Goal: Transaction & Acquisition: Purchase product/service

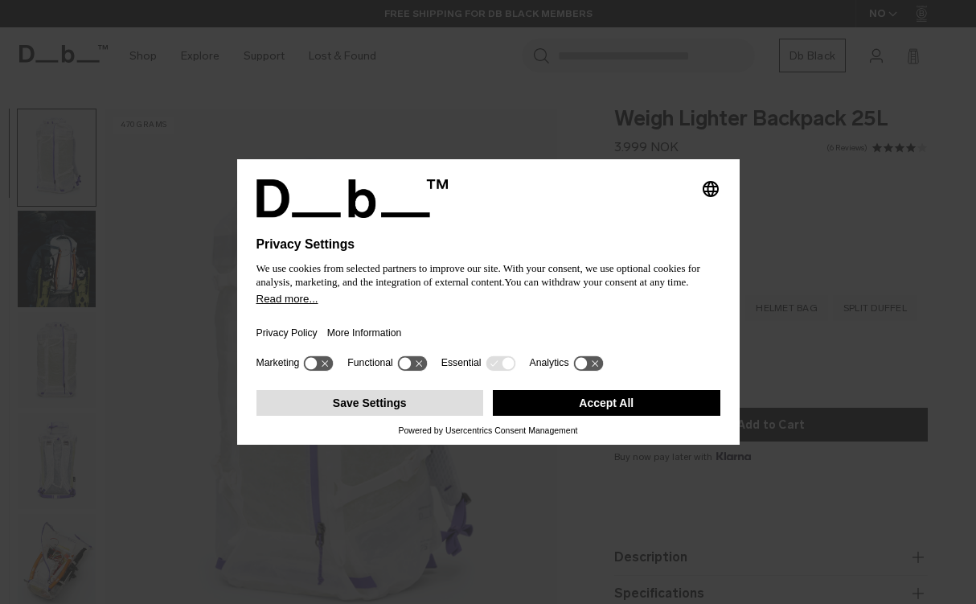
click at [421, 416] on button "Save Settings" at bounding box center [371, 403] width 228 height 26
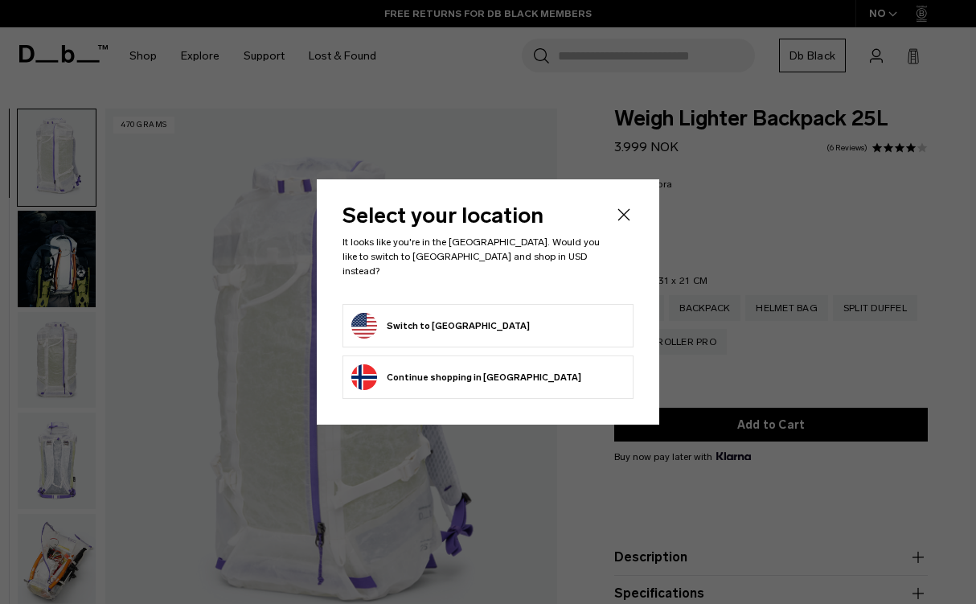
click at [394, 319] on button "Switch to United States" at bounding box center [440, 326] width 179 height 26
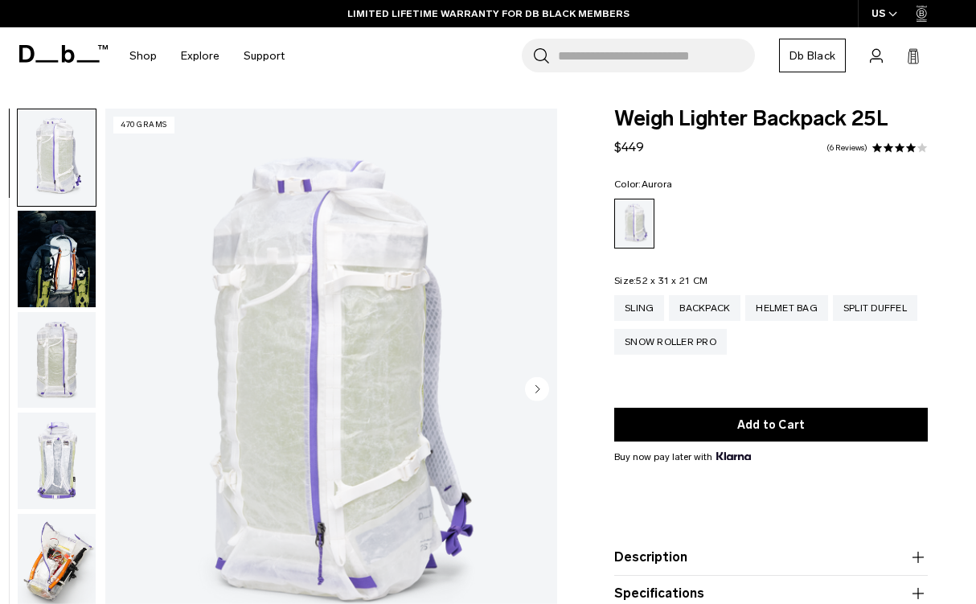
click at [541, 392] on circle "Next slide" at bounding box center [537, 389] width 24 height 24
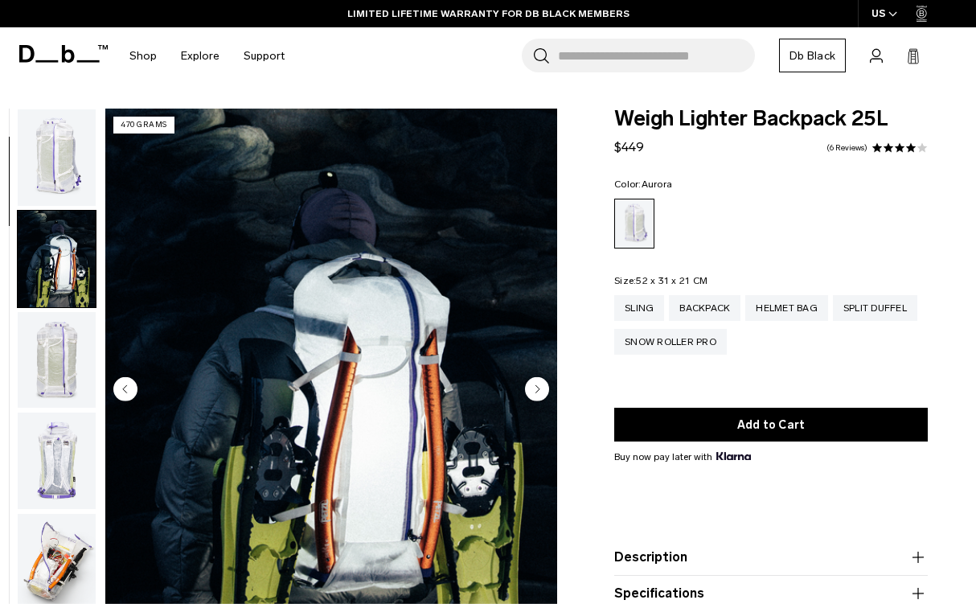
scroll to position [102, 0]
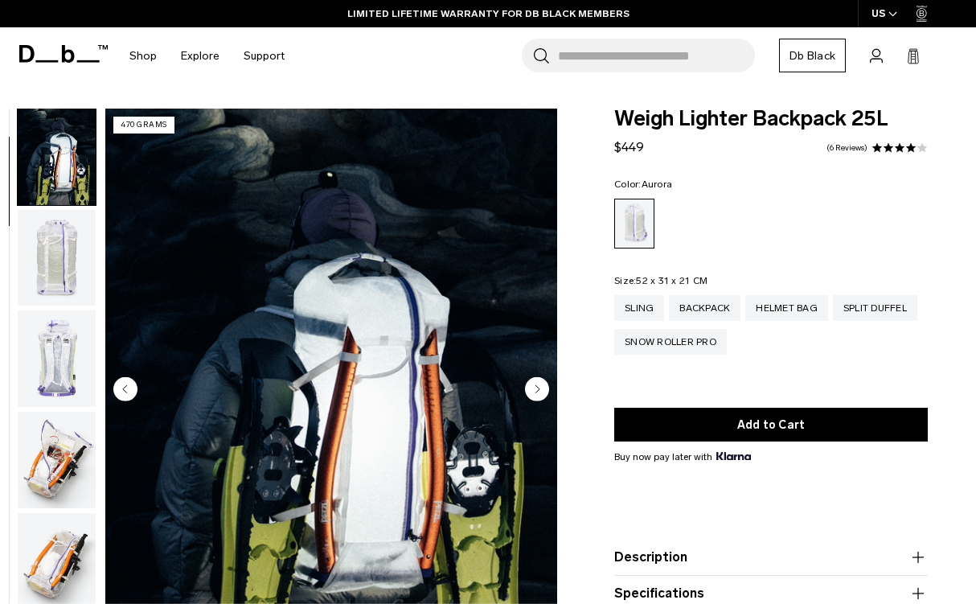
click at [541, 392] on circle "Next slide" at bounding box center [537, 389] width 24 height 24
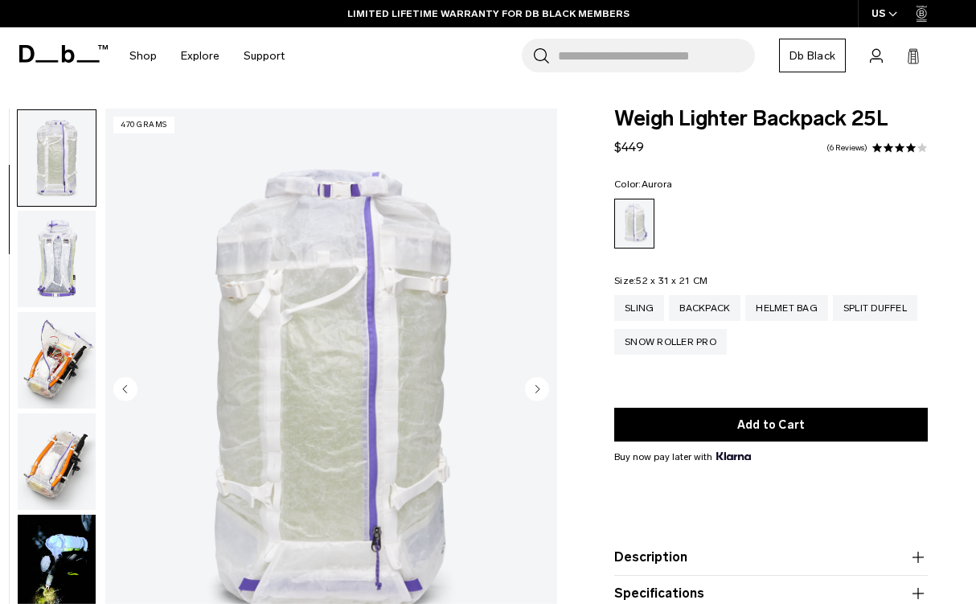
scroll to position [203, 0]
click at [541, 392] on circle "Next slide" at bounding box center [537, 389] width 24 height 24
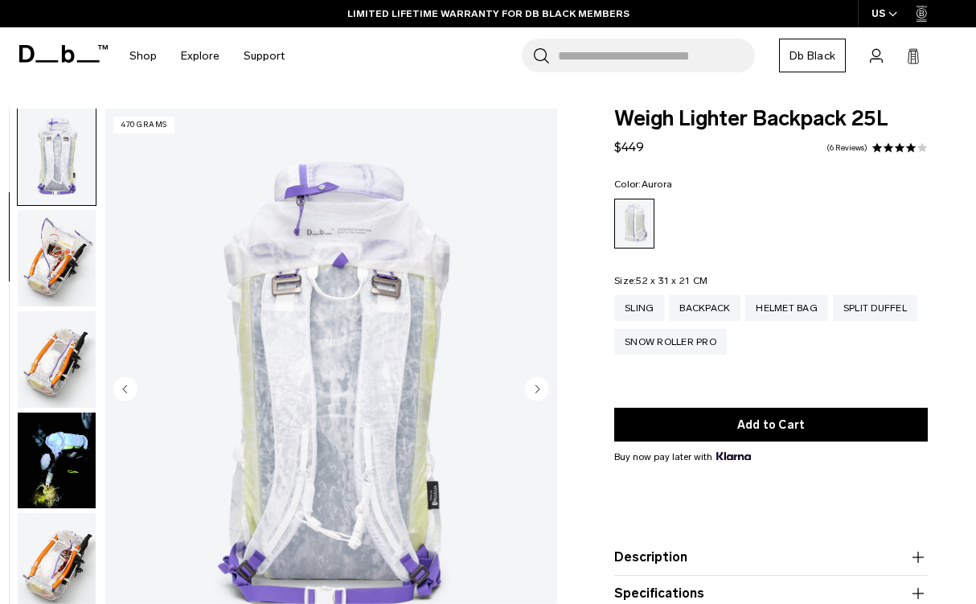
scroll to position [306, 0]
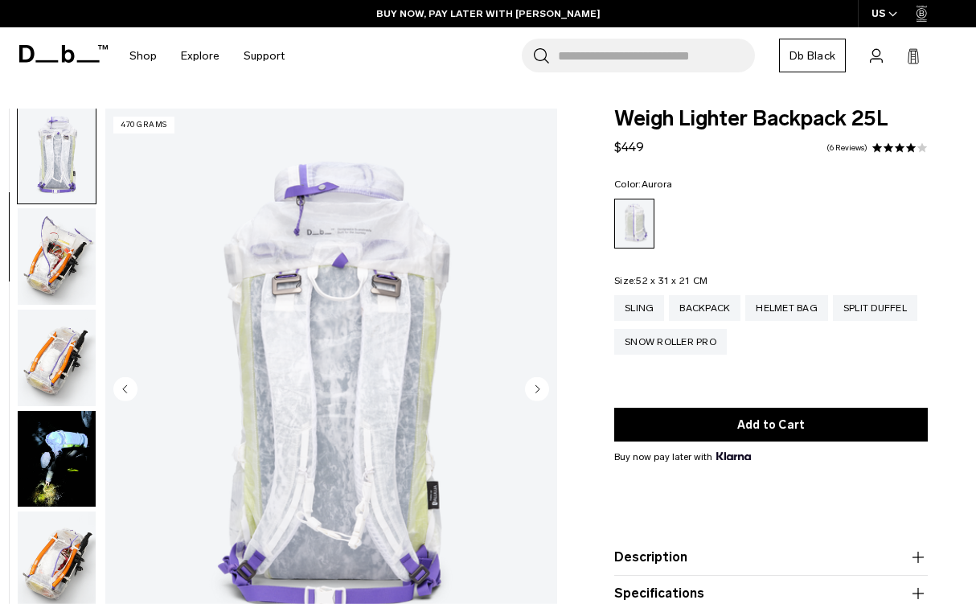
click at [541, 392] on circle "Next slide" at bounding box center [537, 389] width 24 height 24
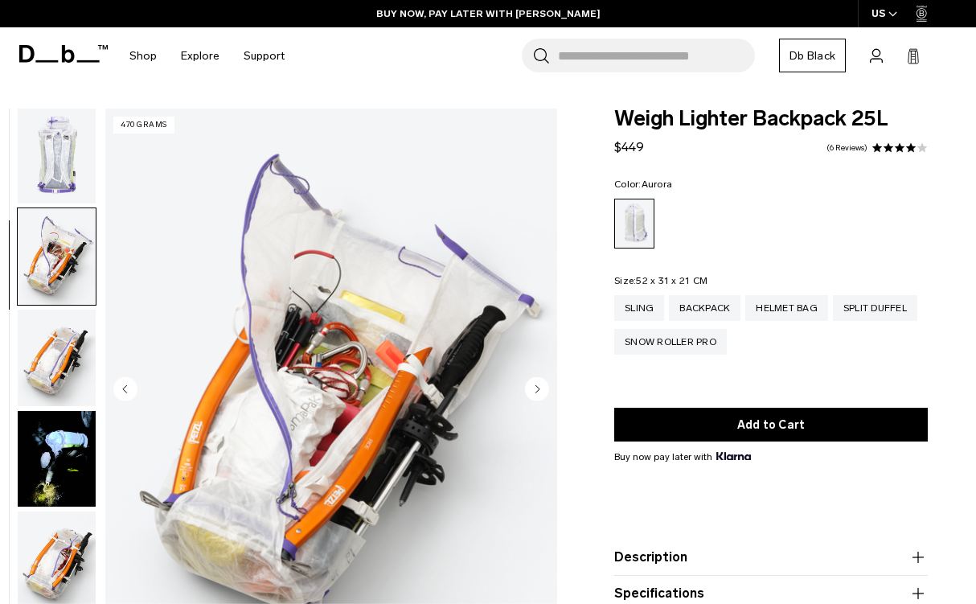
scroll to position [408, 0]
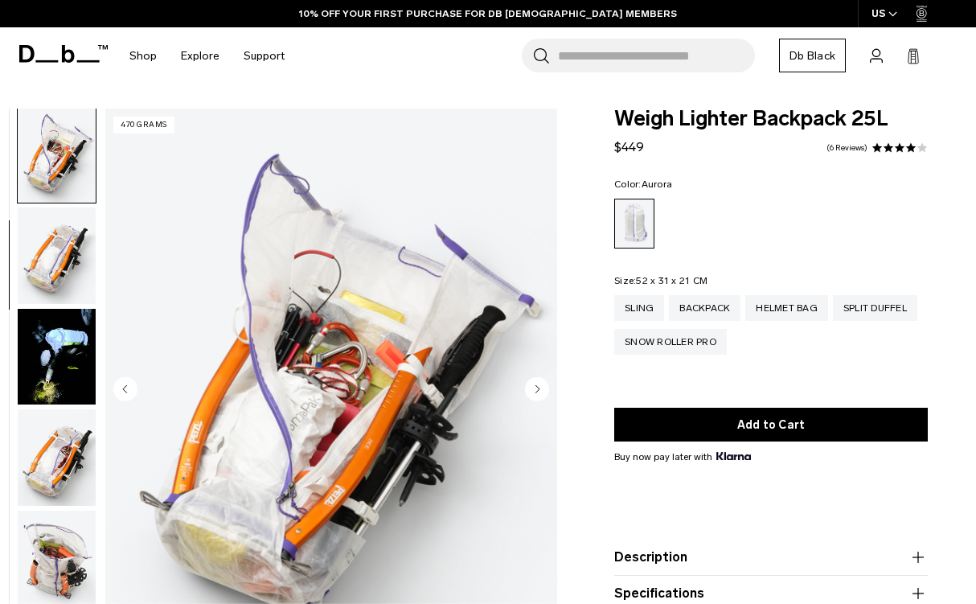
click at [541, 392] on circle "Next slide" at bounding box center [537, 389] width 24 height 24
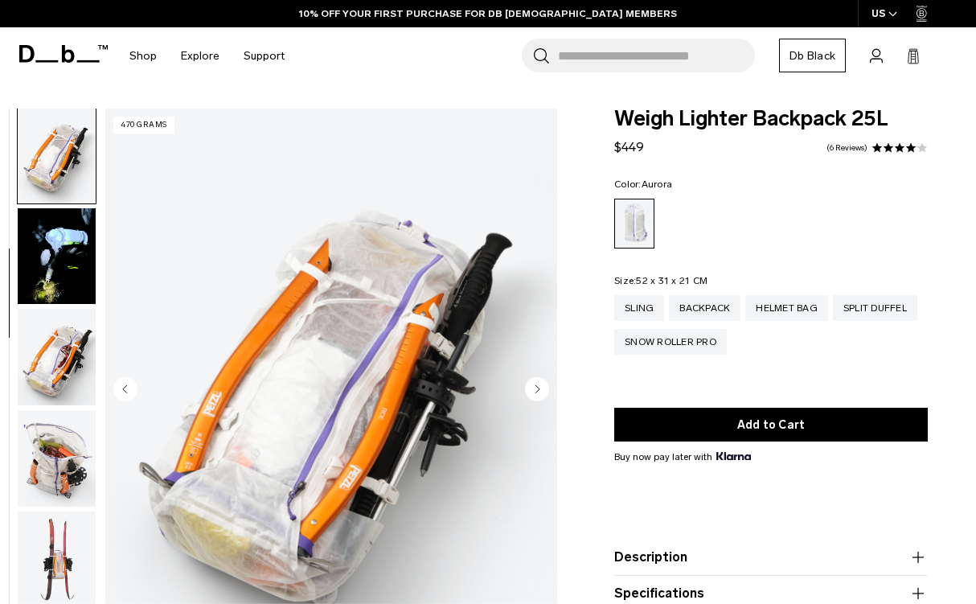
scroll to position [510, 0]
click at [541, 392] on circle "Next slide" at bounding box center [537, 389] width 24 height 24
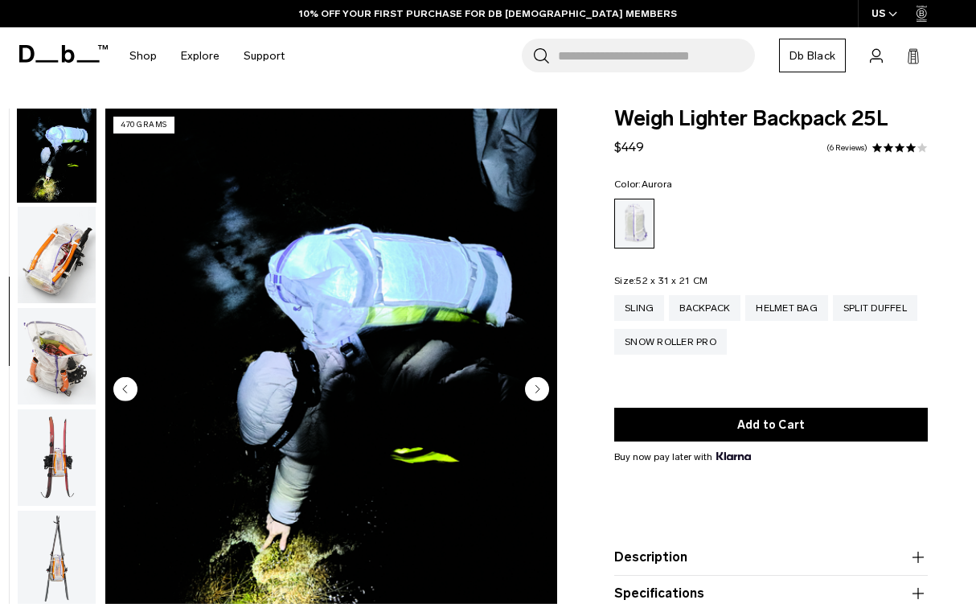
scroll to position [611, 0]
click at [541, 392] on circle "Next slide" at bounding box center [537, 389] width 24 height 24
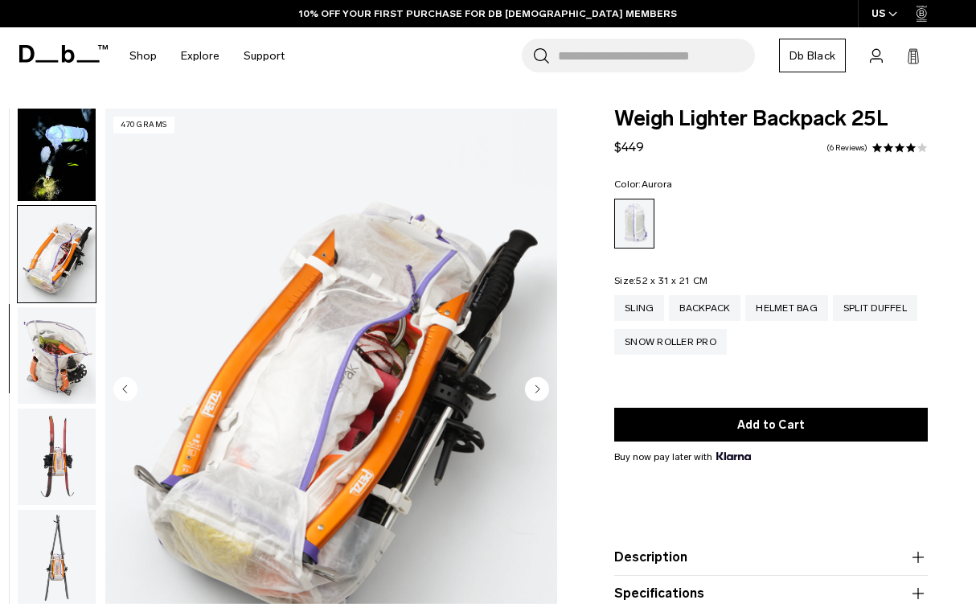
scroll to position [713, 0]
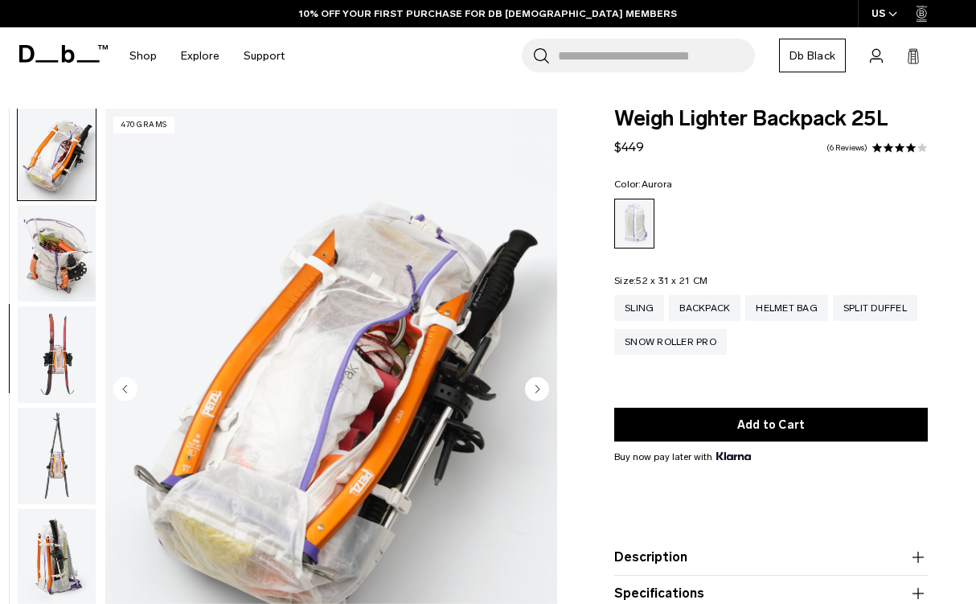
click at [541, 392] on circle "Next slide" at bounding box center [537, 389] width 24 height 24
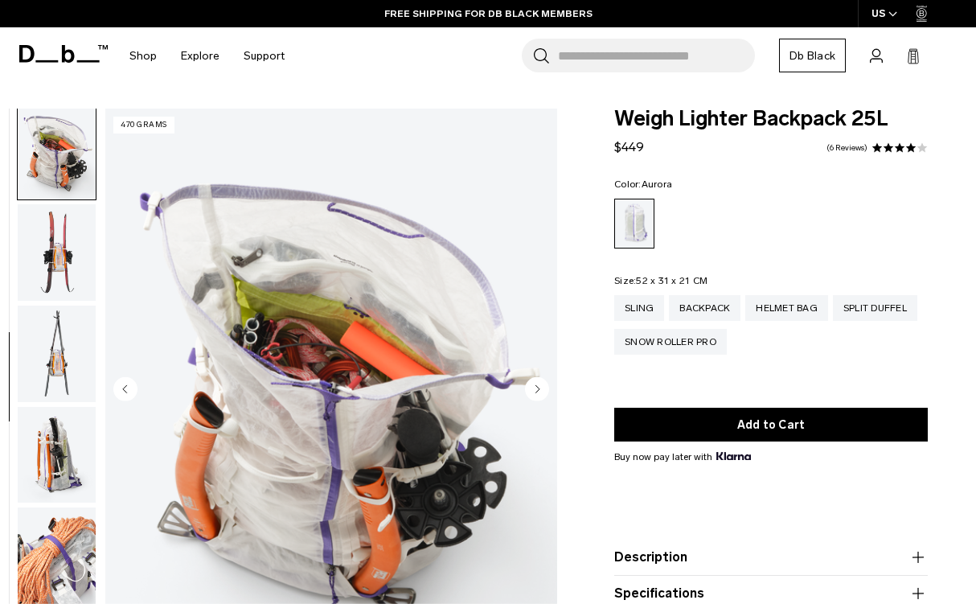
scroll to position [0, 0]
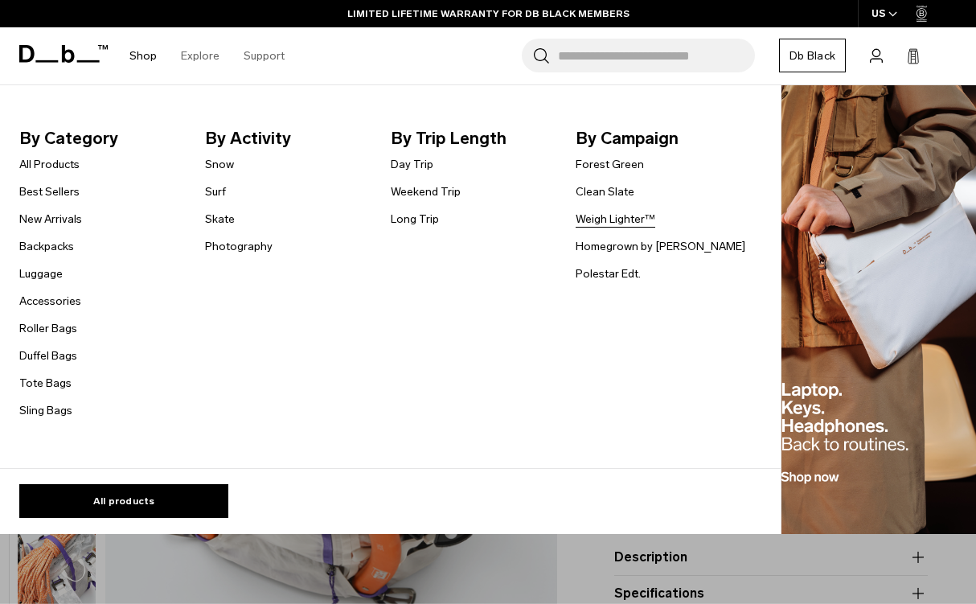
click at [598, 215] on link "Weigh Lighter™" at bounding box center [616, 219] width 80 height 17
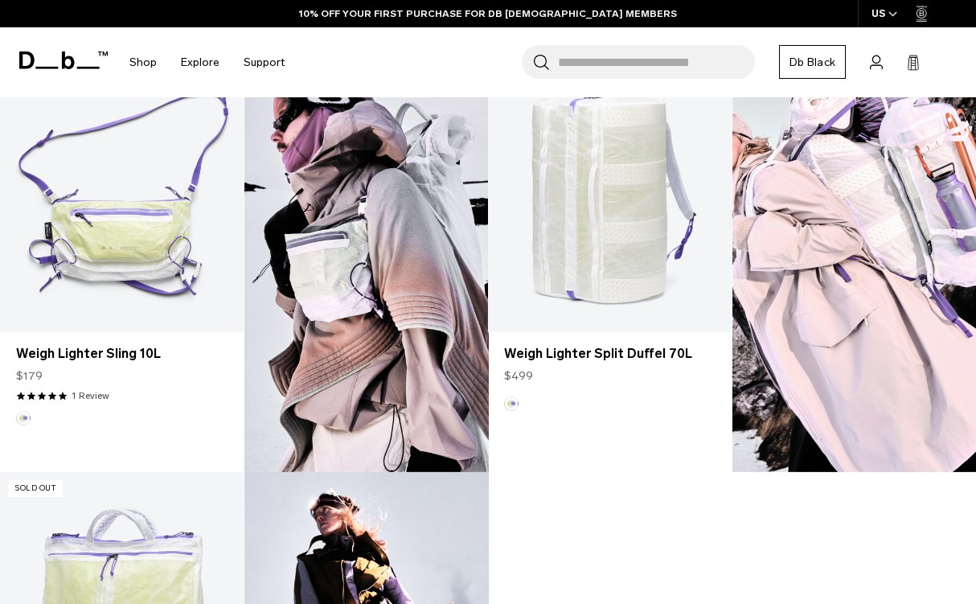
scroll to position [922, 0]
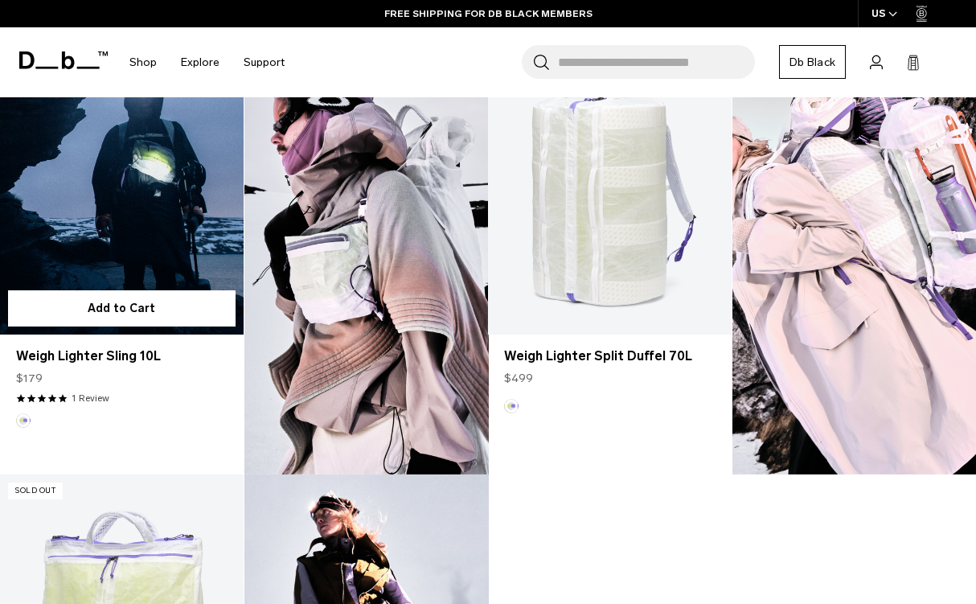
click at [128, 229] on link "Weigh Lighter Sling 10L" at bounding box center [122, 199] width 244 height 270
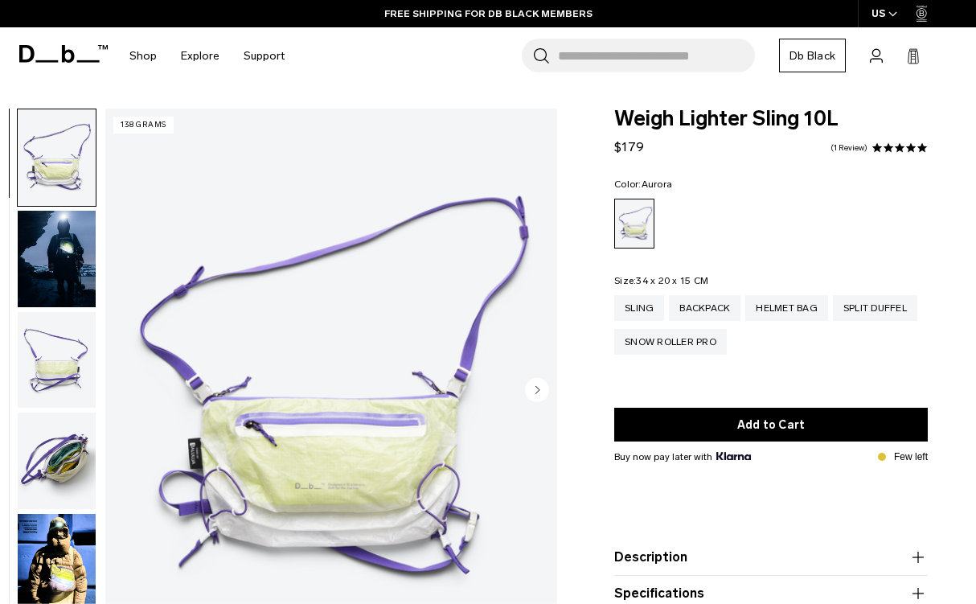
click at [543, 388] on circle "Next slide" at bounding box center [537, 389] width 24 height 24
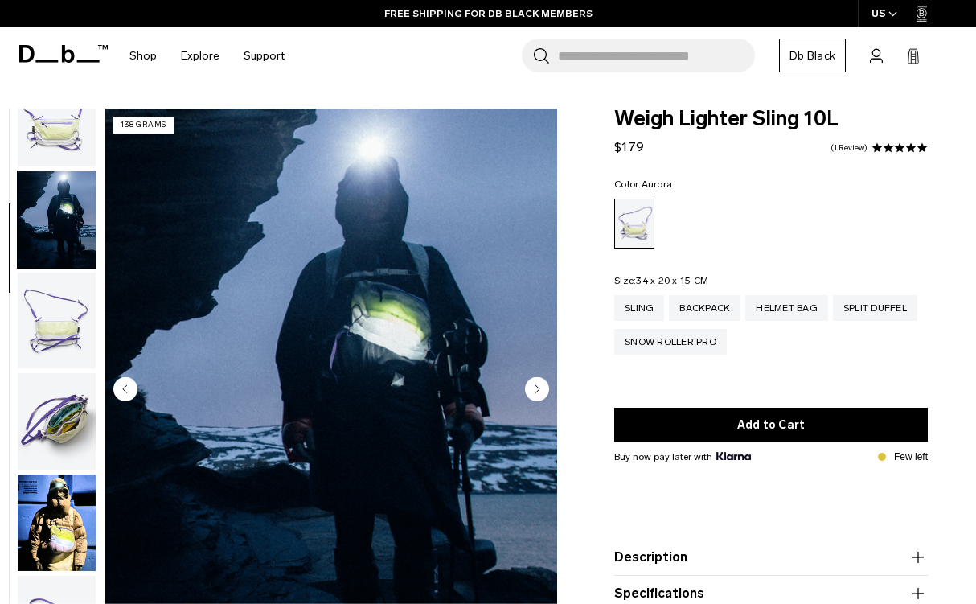
click at [543, 388] on circle "Next slide" at bounding box center [537, 389] width 24 height 24
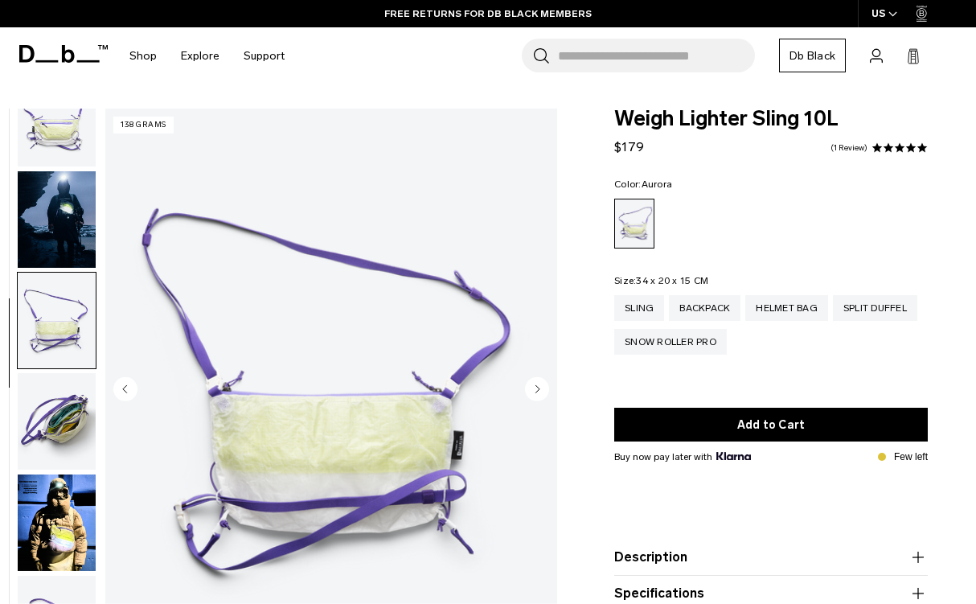
click at [543, 388] on circle "Next slide" at bounding box center [537, 389] width 24 height 24
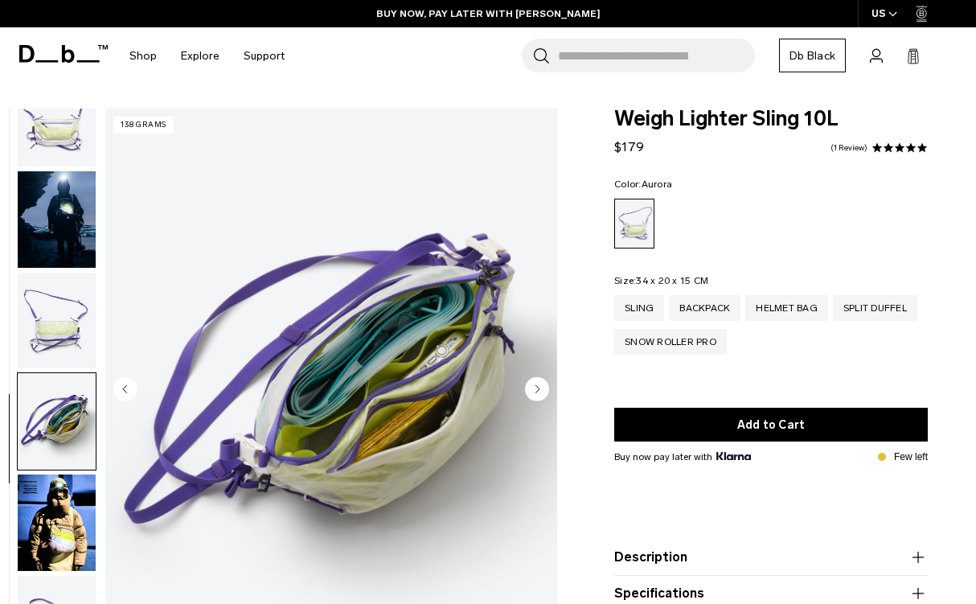
click at [543, 388] on circle "Next slide" at bounding box center [537, 389] width 24 height 24
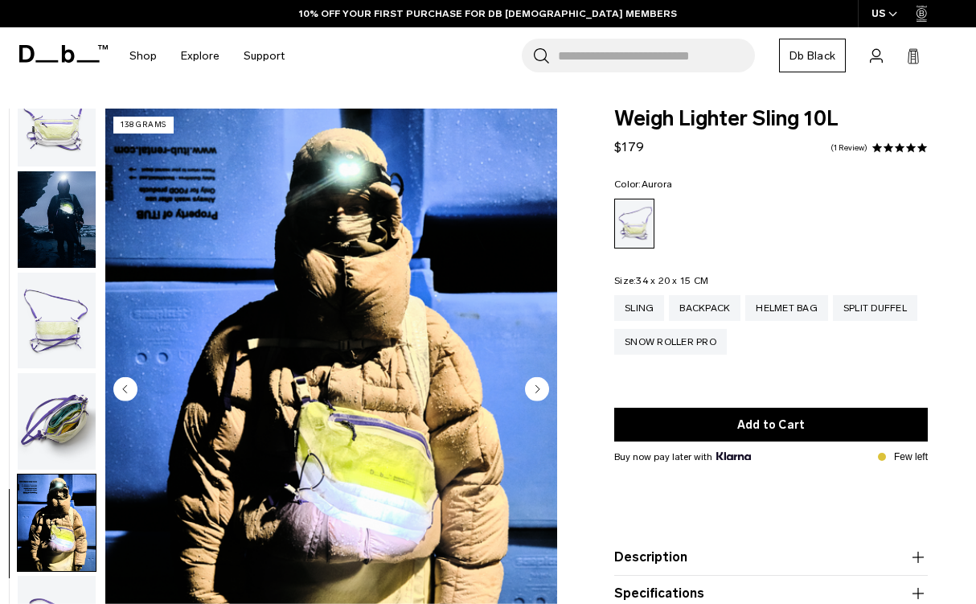
click at [543, 388] on circle "Next slide" at bounding box center [537, 389] width 24 height 24
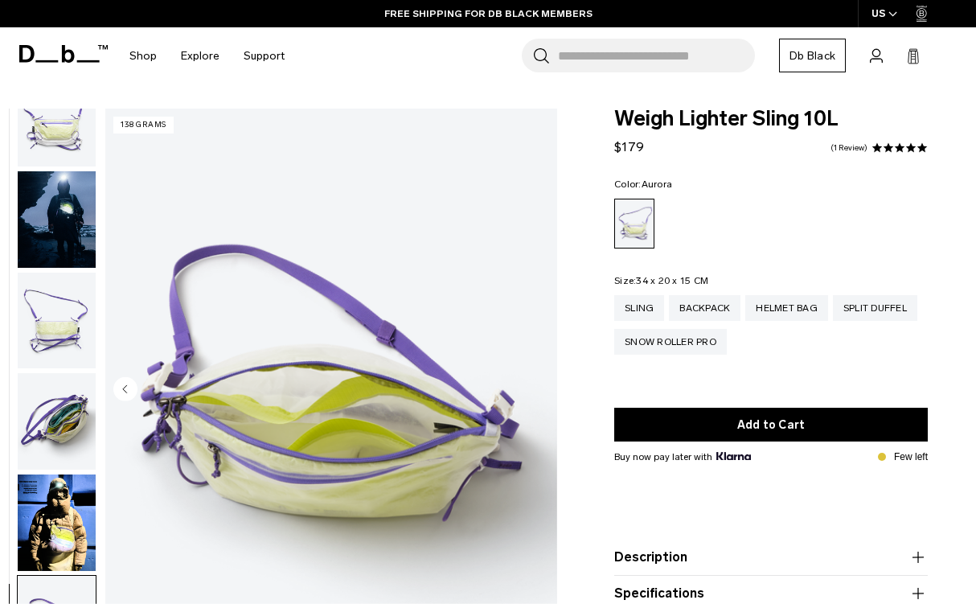
click at [543, 388] on img "6 / 6" at bounding box center [331, 391] width 452 height 565
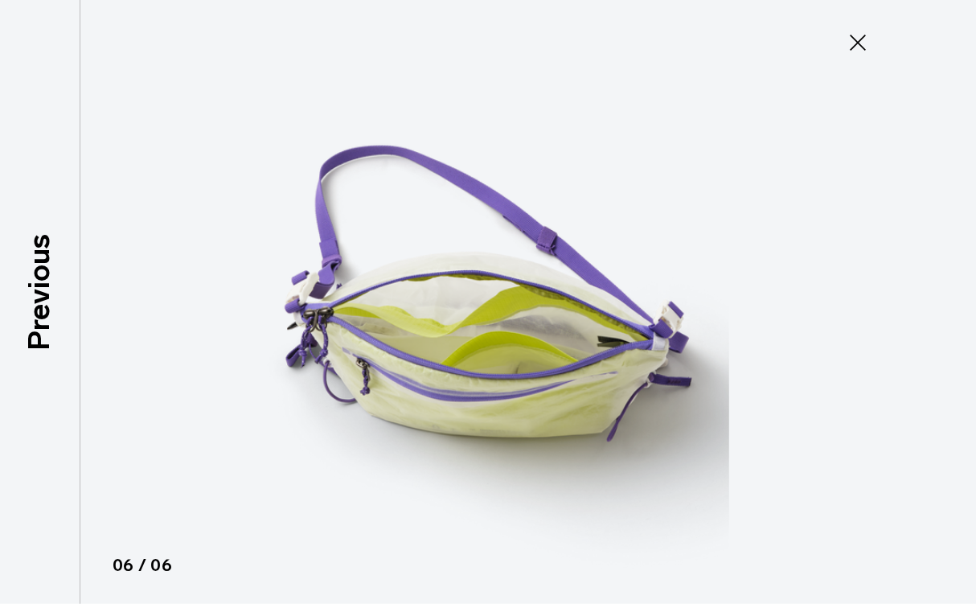
click at [115, 291] on div at bounding box center [488, 302] width 976 height 604
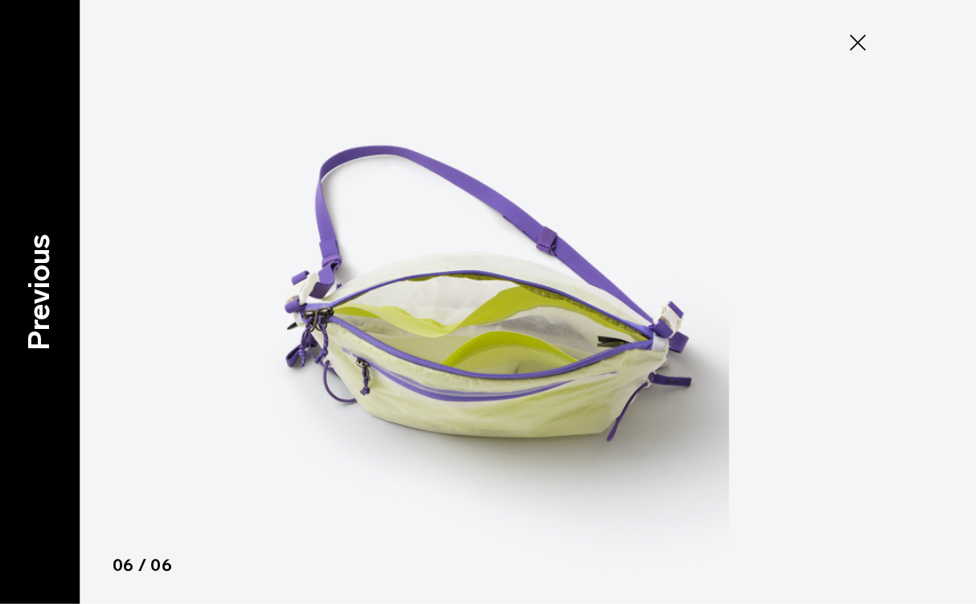
click at [46, 298] on p "Previous" at bounding box center [39, 292] width 43 height 117
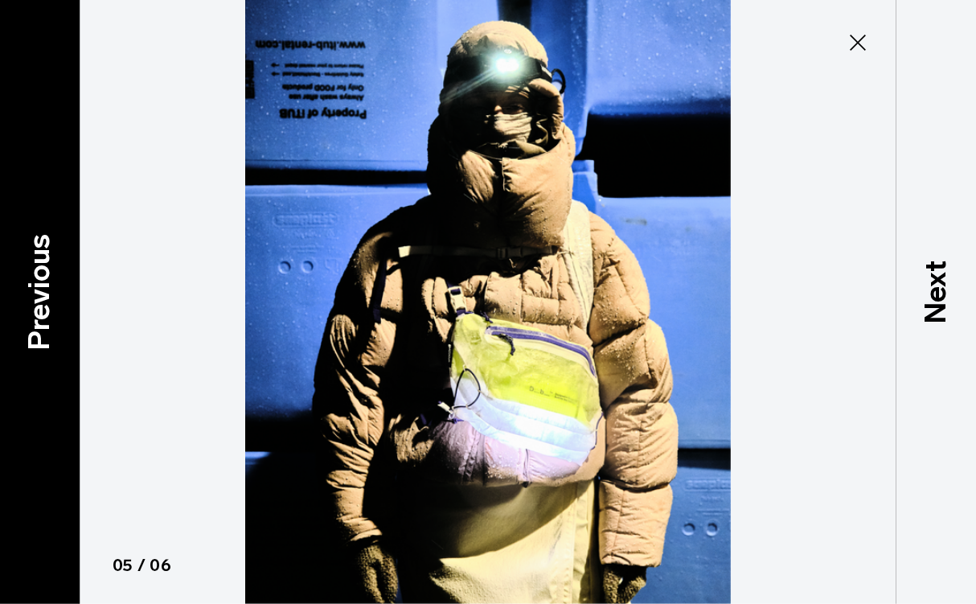
click at [46, 298] on p "Previous" at bounding box center [39, 292] width 43 height 117
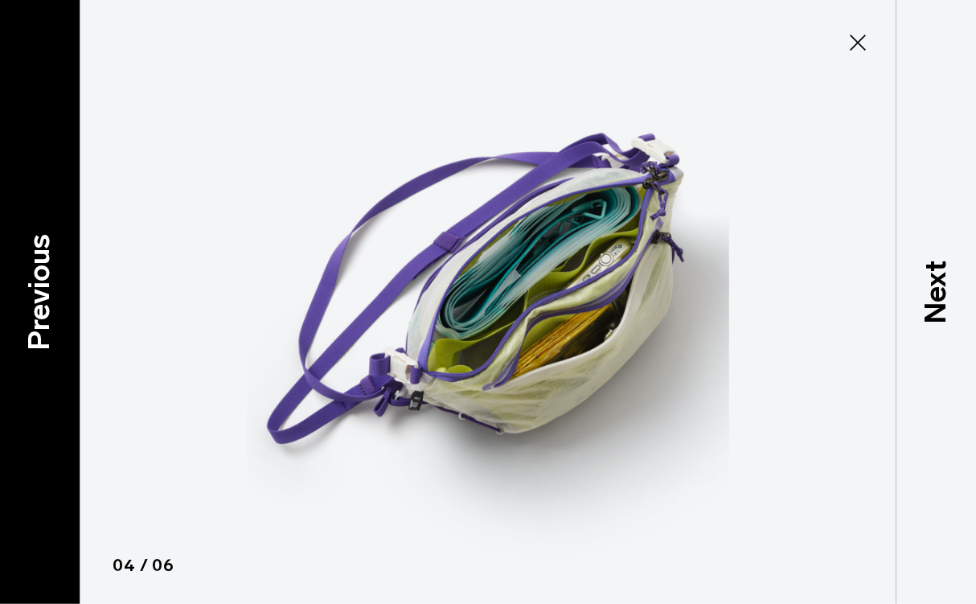
click at [46, 298] on p "Previous" at bounding box center [39, 292] width 43 height 117
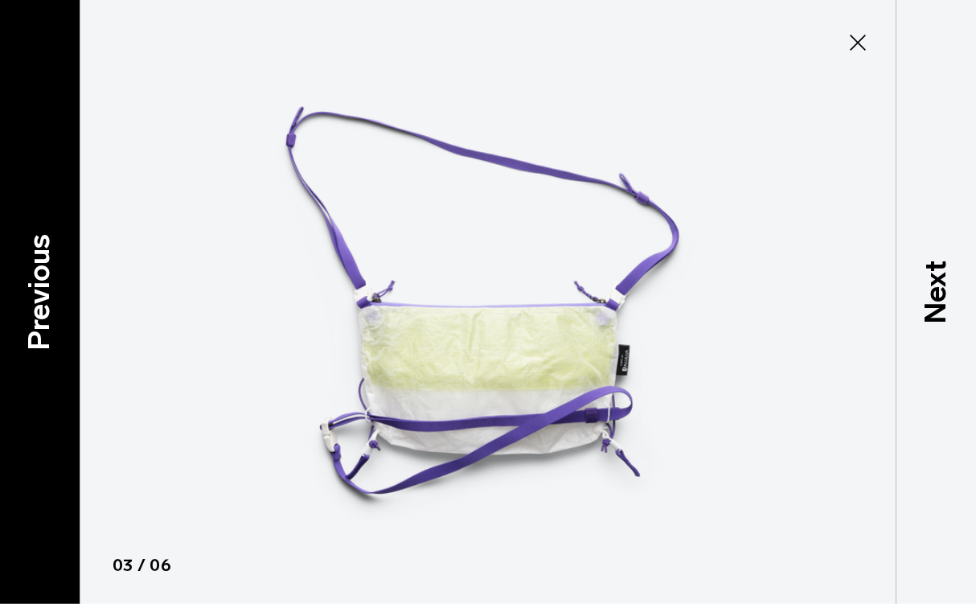
click at [46, 298] on p "Previous" at bounding box center [39, 292] width 43 height 117
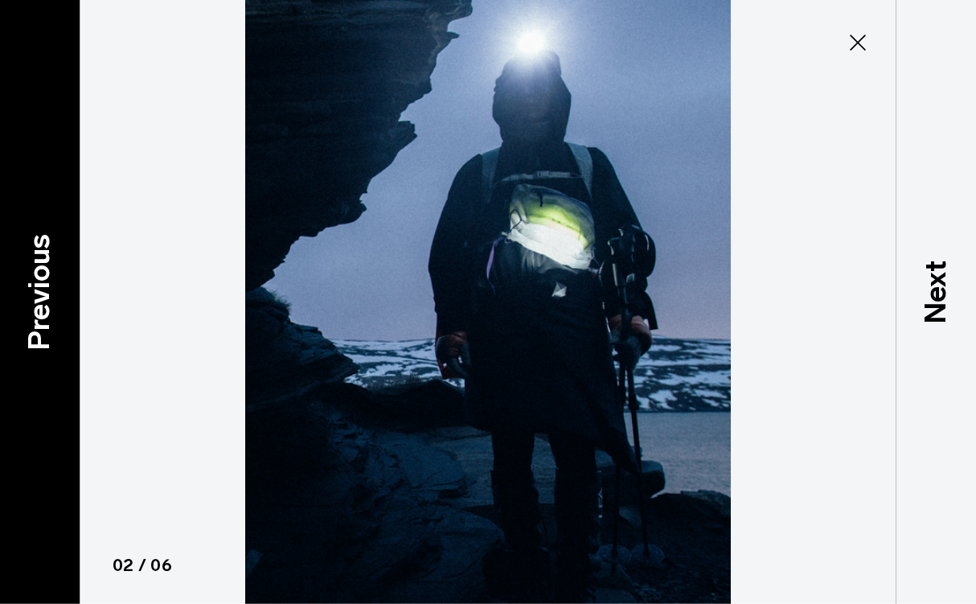
click at [46, 298] on p "Previous" at bounding box center [39, 292] width 43 height 117
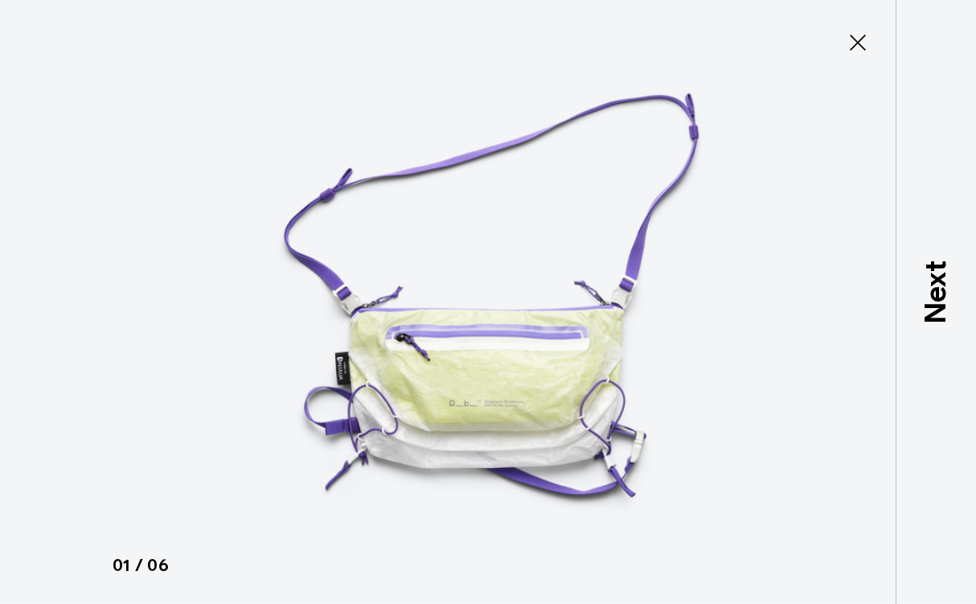
click at [46, 298] on div at bounding box center [488, 302] width 976 height 604
click at [855, 43] on icon at bounding box center [858, 43] width 26 height 26
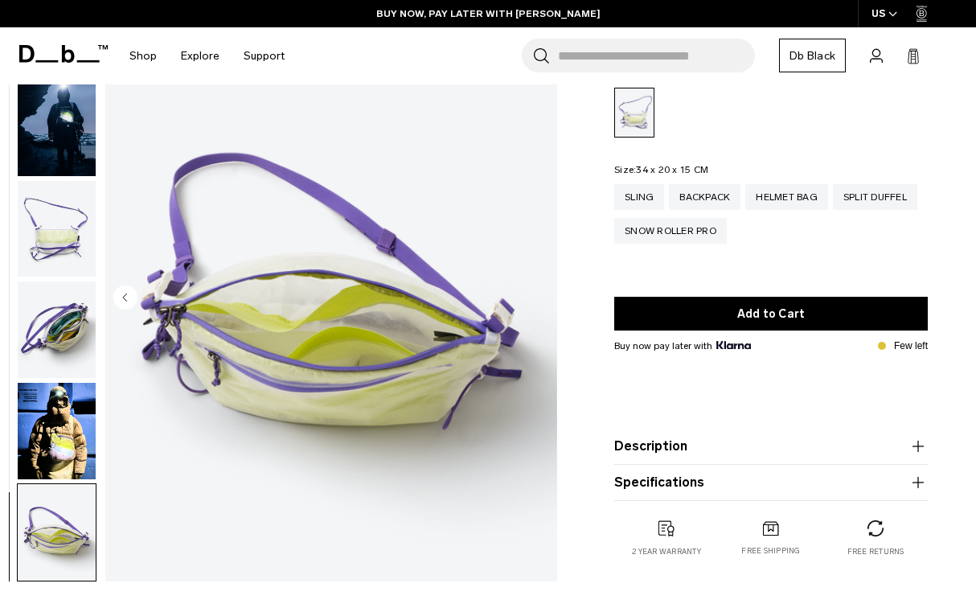
scroll to position [126, 0]
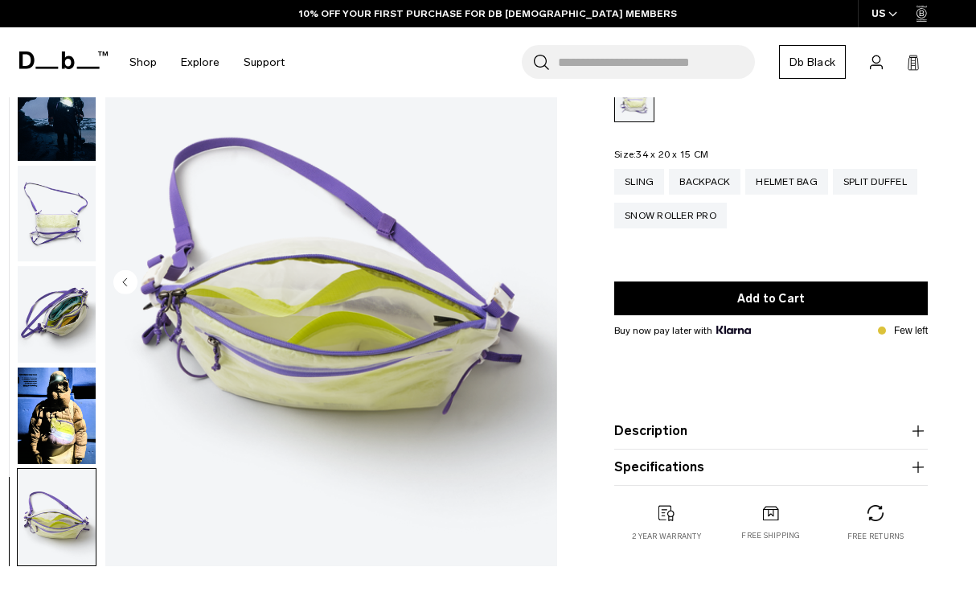
click at [650, 427] on button "Description" at bounding box center [771, 430] width 314 height 19
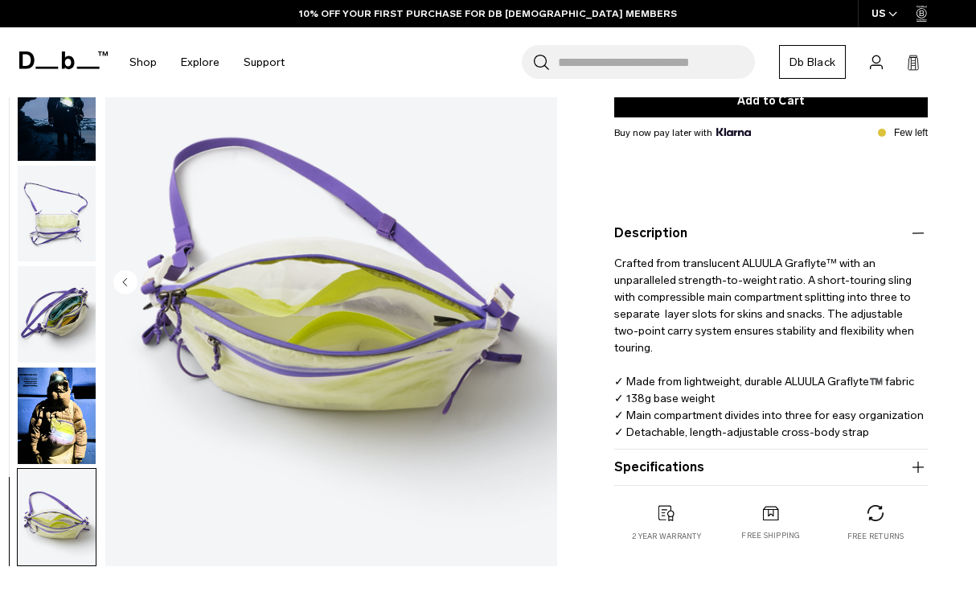
scroll to position [323, 0]
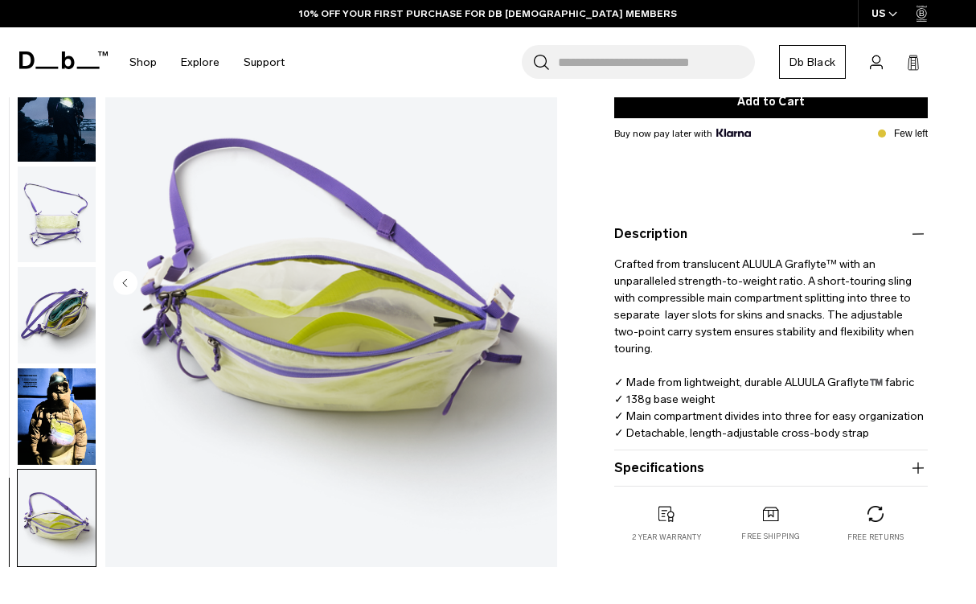
click at [690, 472] on button "Specifications" at bounding box center [771, 467] width 314 height 19
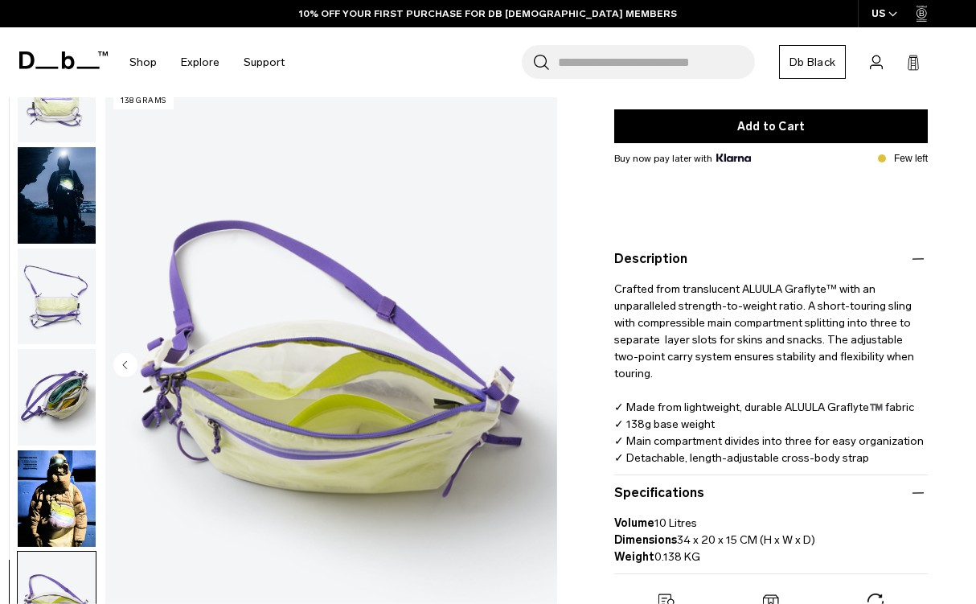
scroll to position [277, 0]
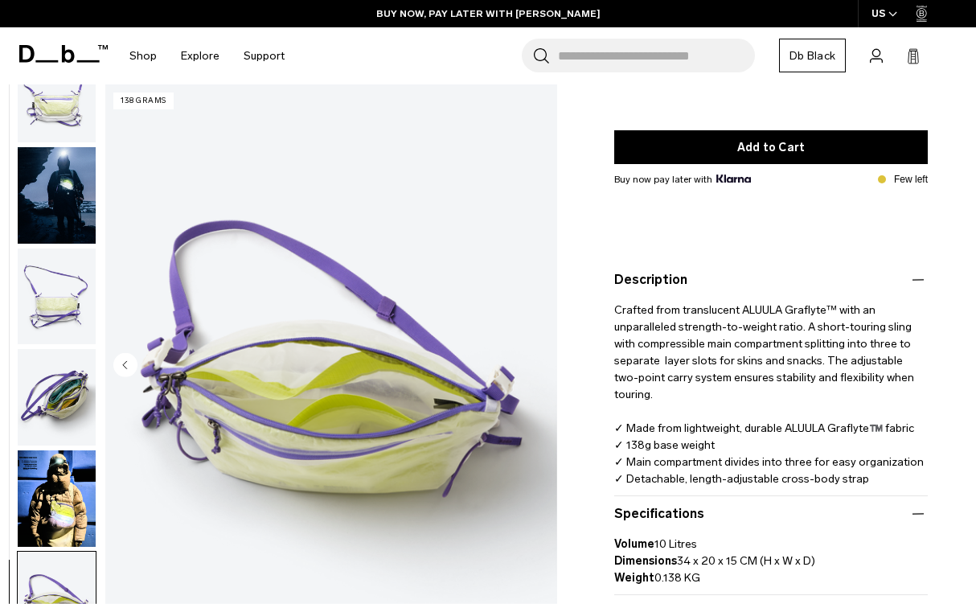
click at [725, 179] on img at bounding box center [734, 179] width 35 height 8
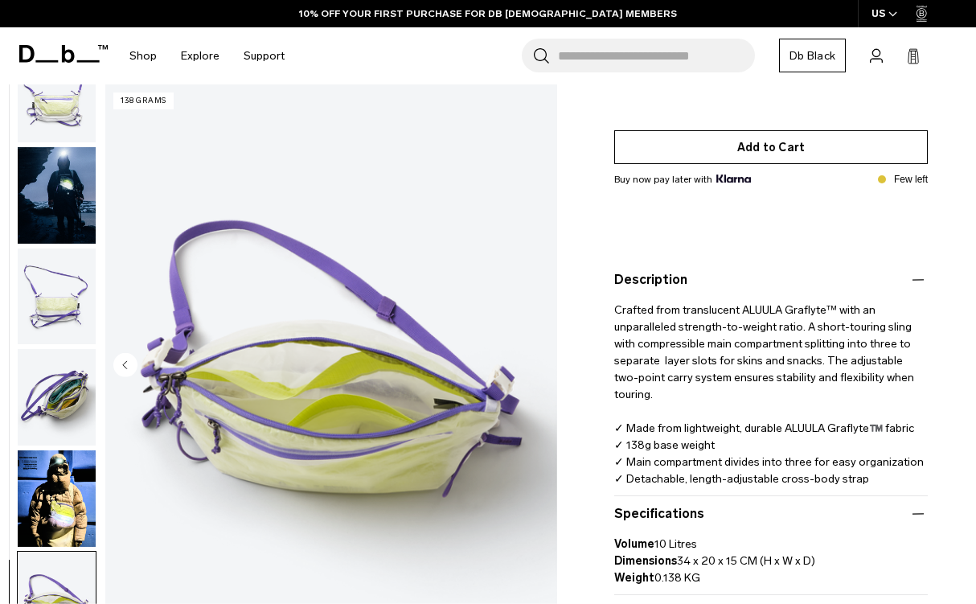
click at [725, 150] on button "Add to Cart" at bounding box center [771, 147] width 314 height 34
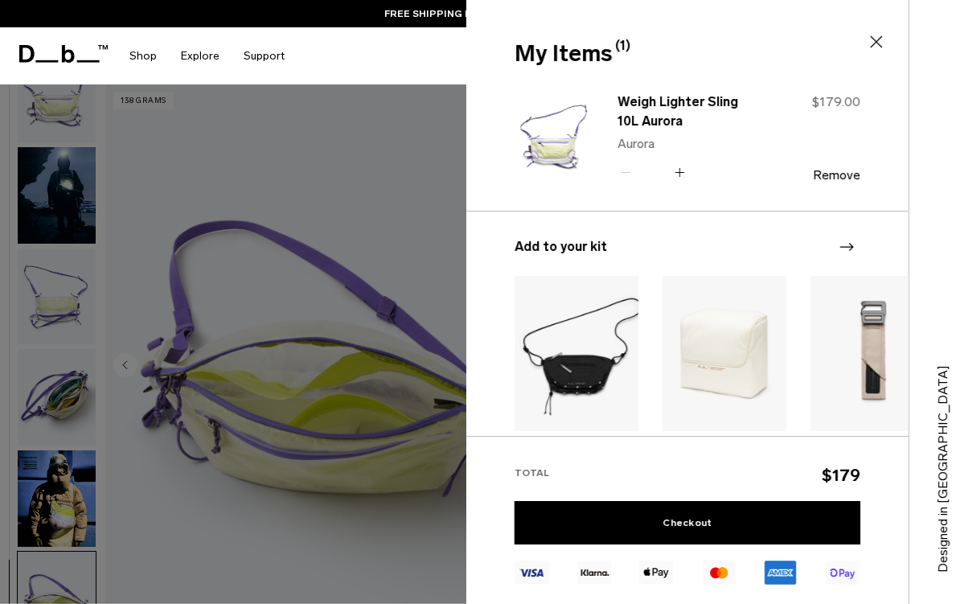
click at [584, 376] on img at bounding box center [577, 353] width 124 height 155
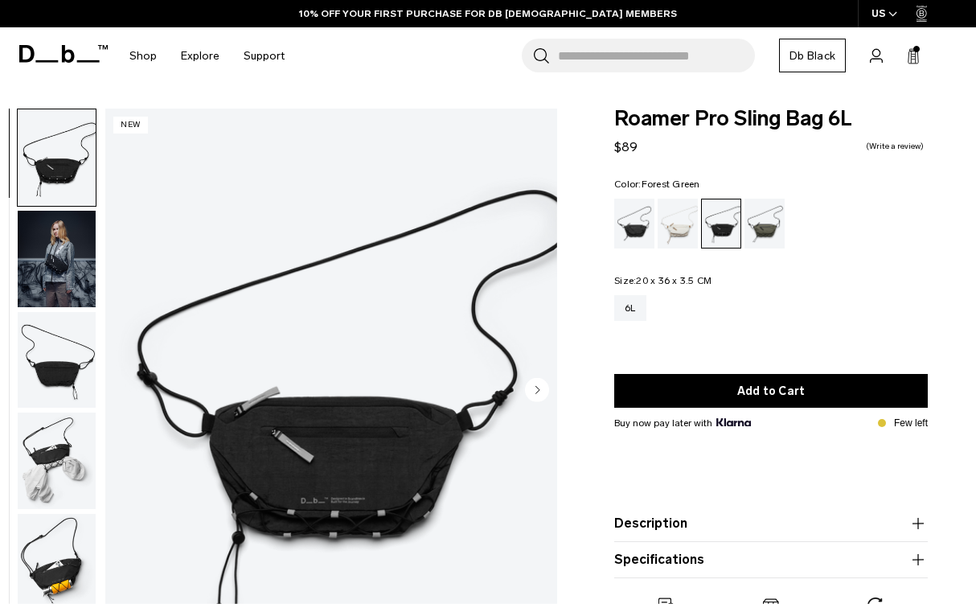
click at [766, 221] on div "Forest Green" at bounding box center [765, 224] width 41 height 50
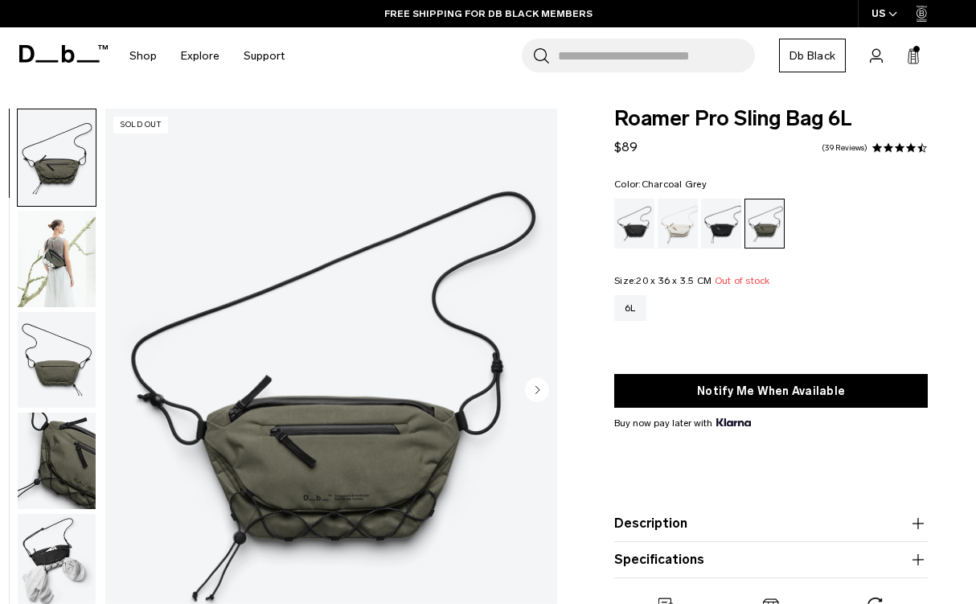
click at [727, 220] on div "Charcoal Grey" at bounding box center [721, 224] width 41 height 50
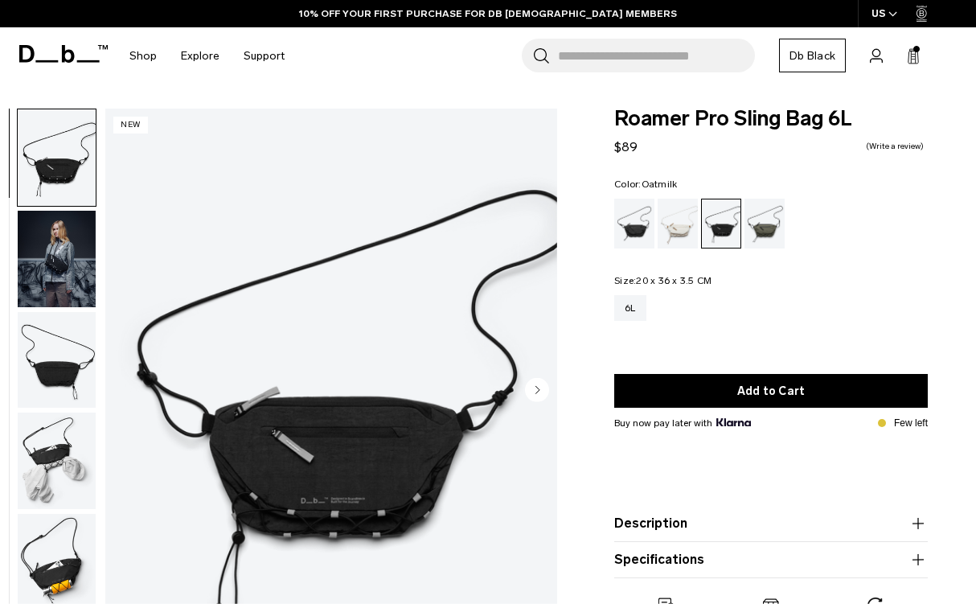
click at [680, 216] on div "Oatmilk" at bounding box center [678, 224] width 41 height 50
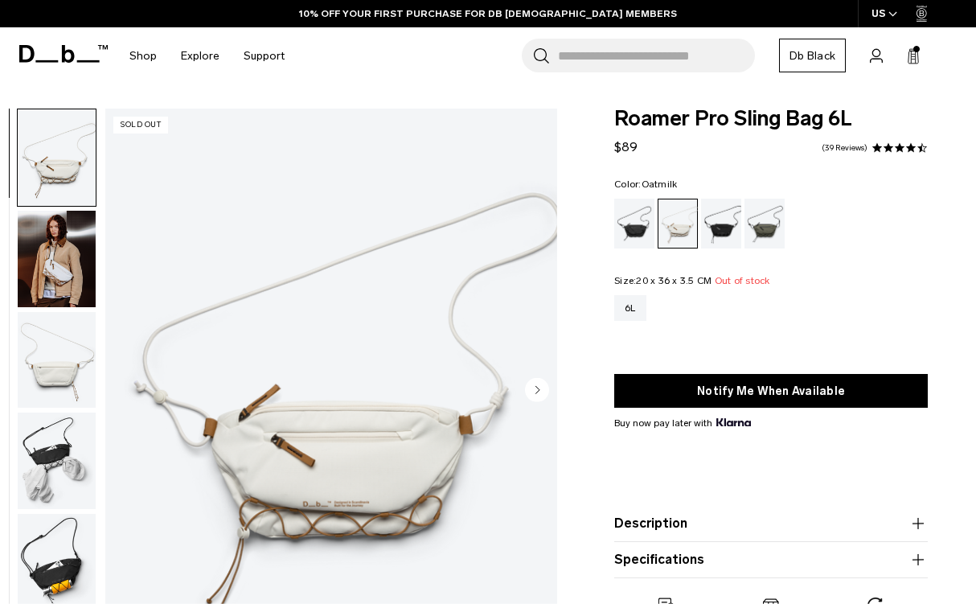
click at [545, 394] on circle "Next slide" at bounding box center [537, 389] width 24 height 24
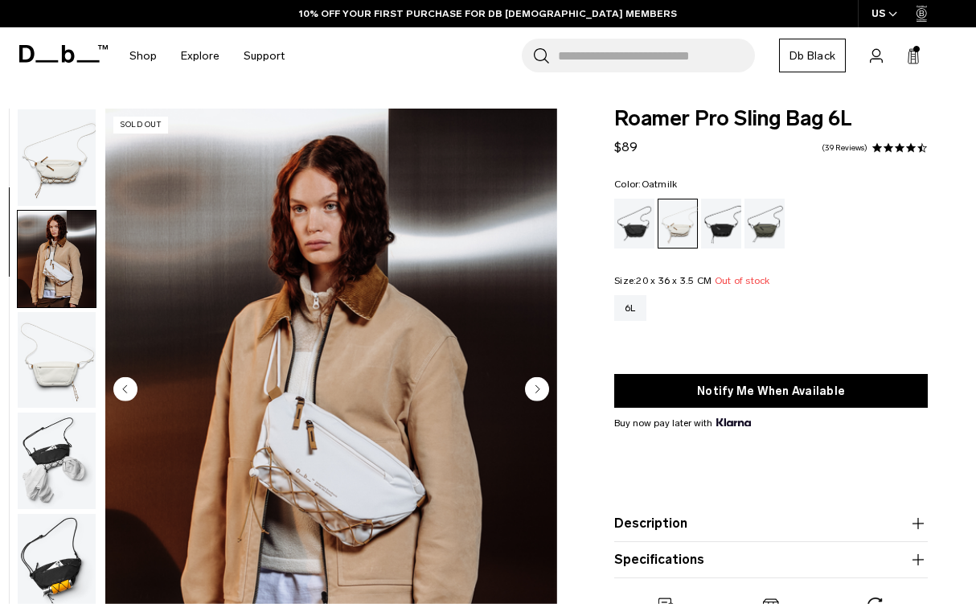
scroll to position [102, 0]
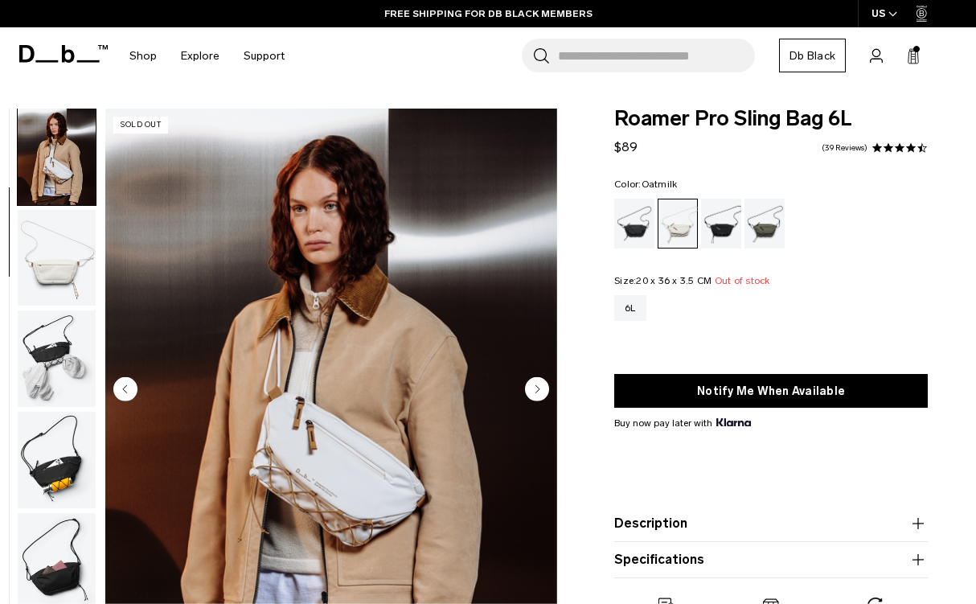
click at [545, 394] on circle "Next slide" at bounding box center [537, 389] width 24 height 24
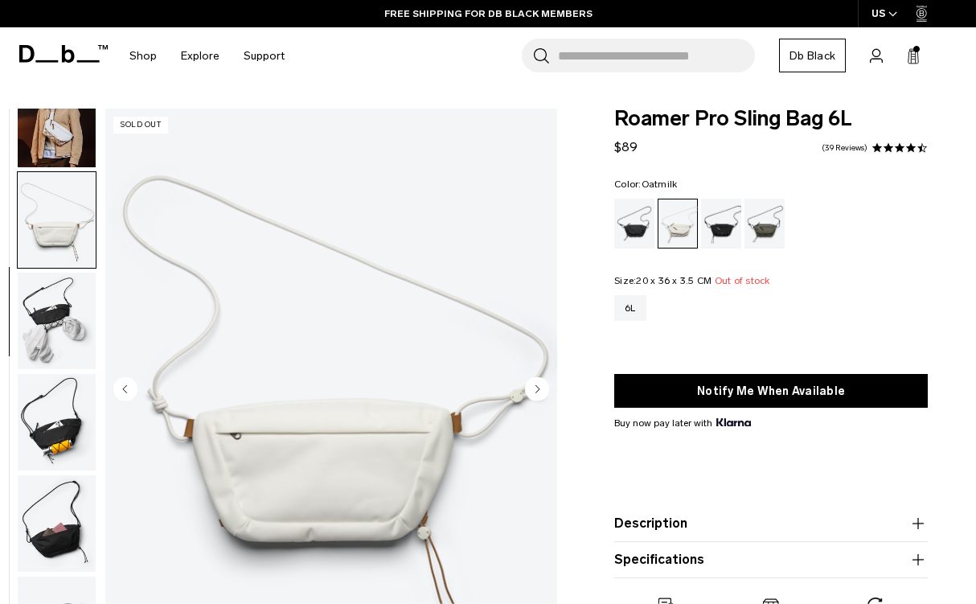
click at [545, 394] on circle "Next slide" at bounding box center [537, 389] width 24 height 24
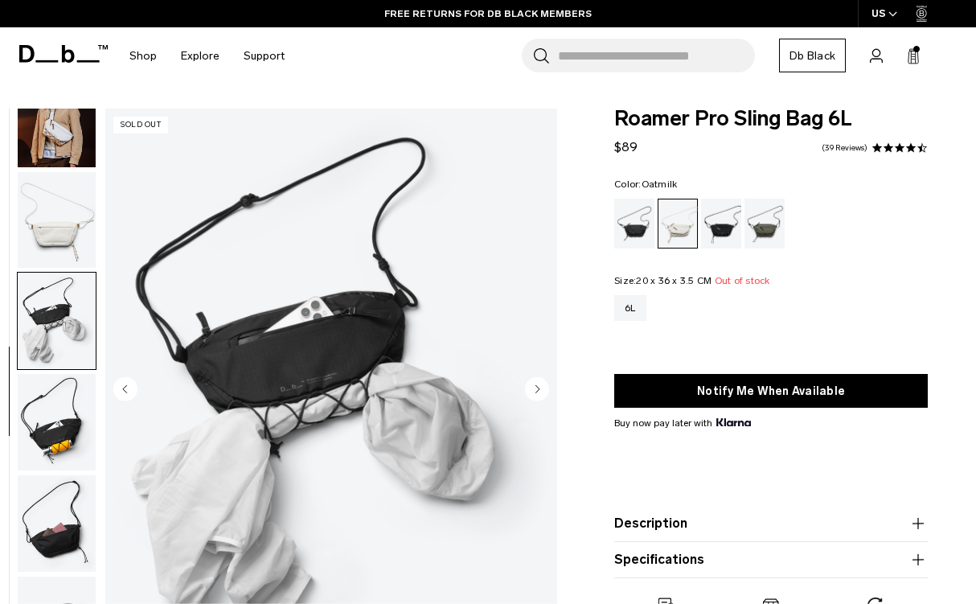
click at [545, 394] on circle "Next slide" at bounding box center [537, 389] width 24 height 24
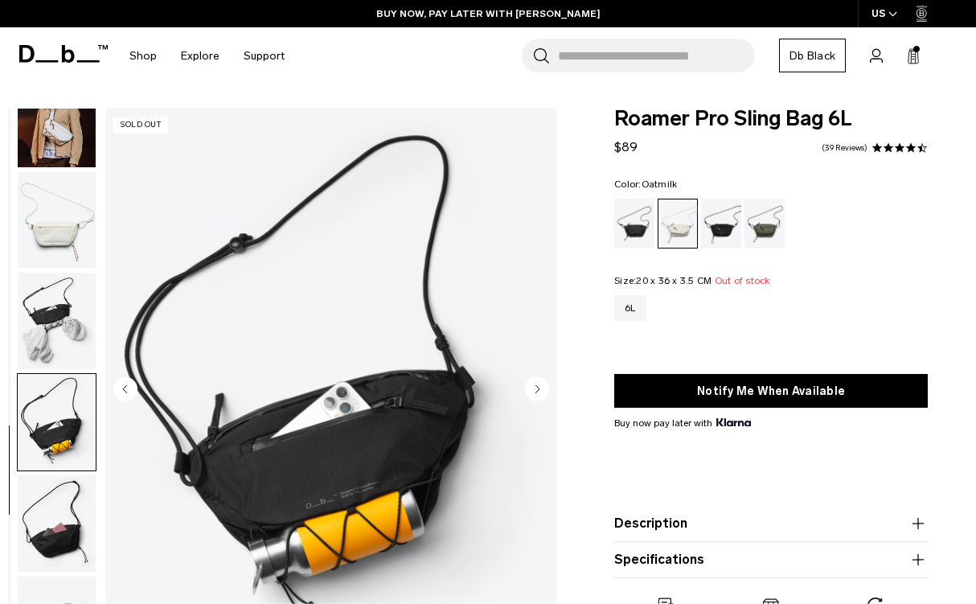
click at [545, 394] on circle "Next slide" at bounding box center [537, 389] width 24 height 24
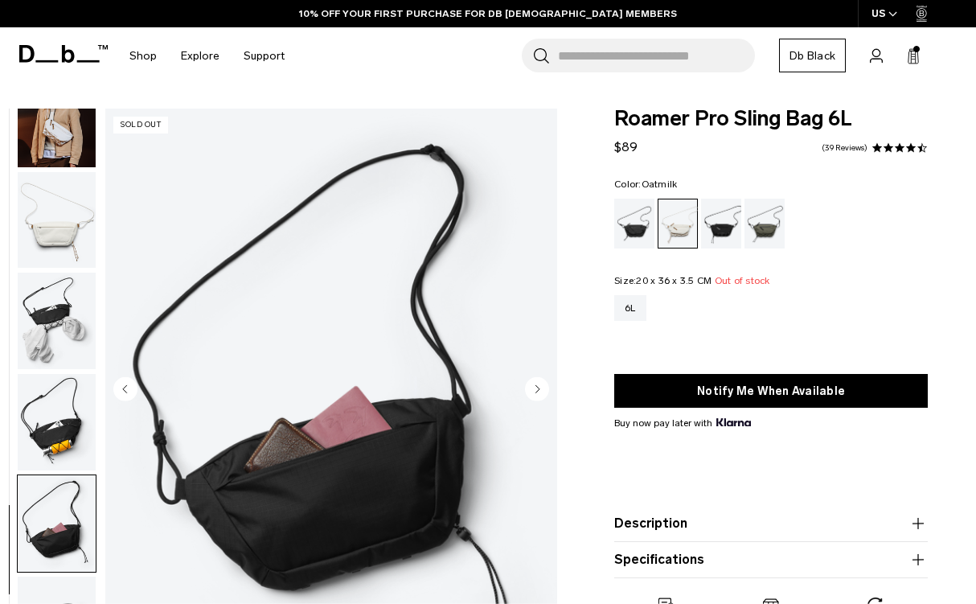
click at [545, 394] on circle "Next slide" at bounding box center [537, 389] width 24 height 24
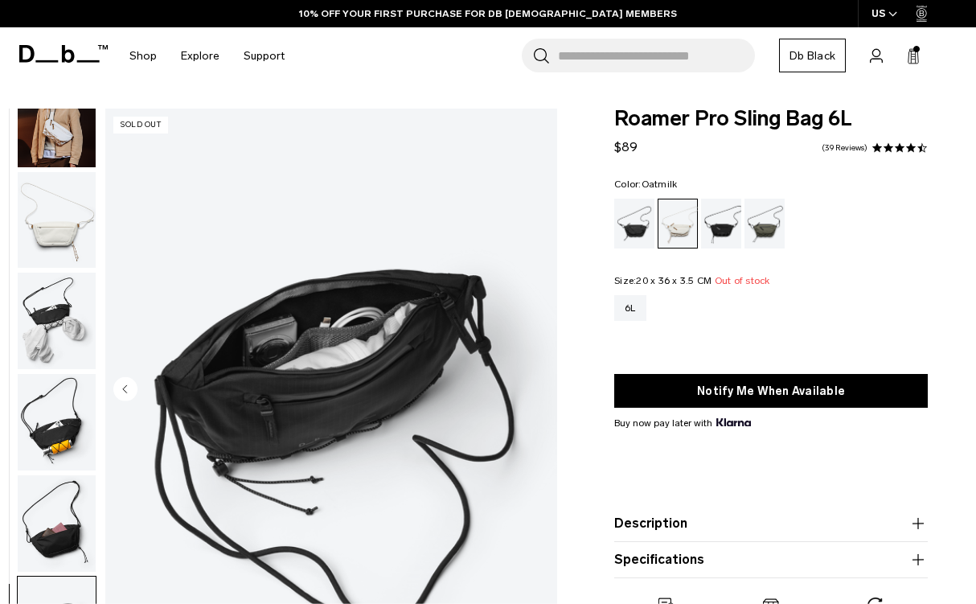
click at [545, 394] on img "7 / 7" at bounding box center [331, 391] width 452 height 565
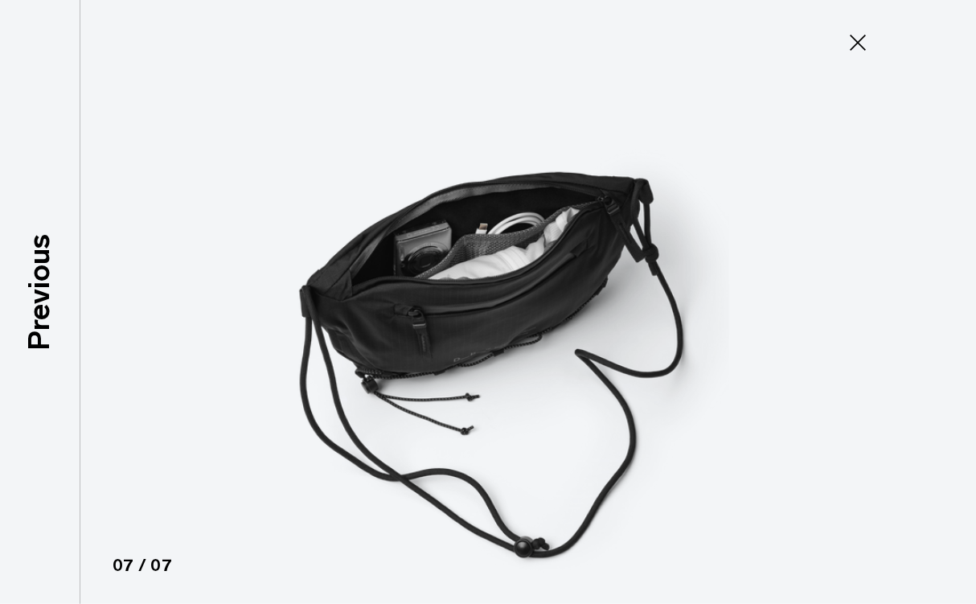
click at [545, 394] on img at bounding box center [488, 302] width 724 height 604
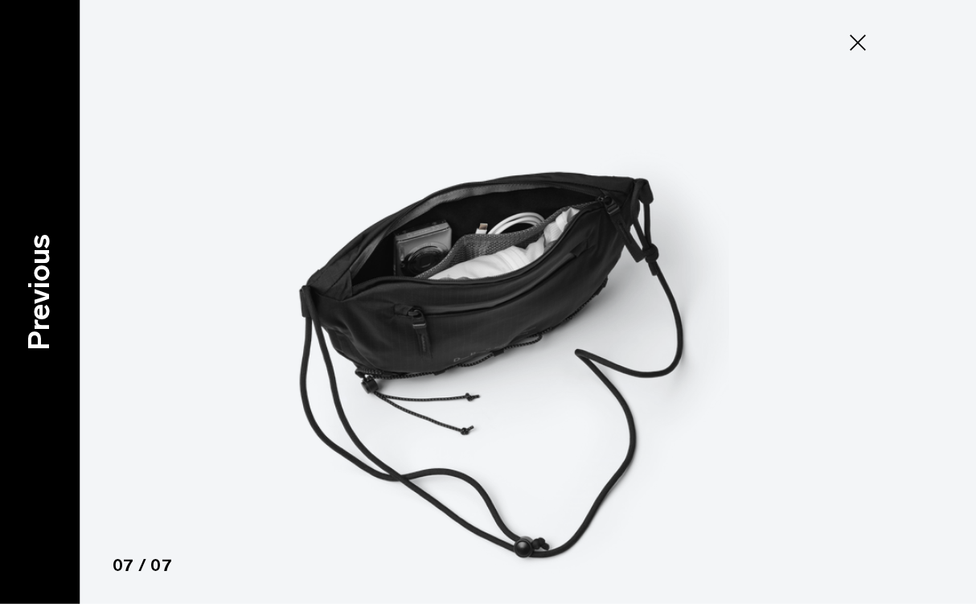
click at [39, 292] on p "Previous" at bounding box center [39, 292] width 43 height 117
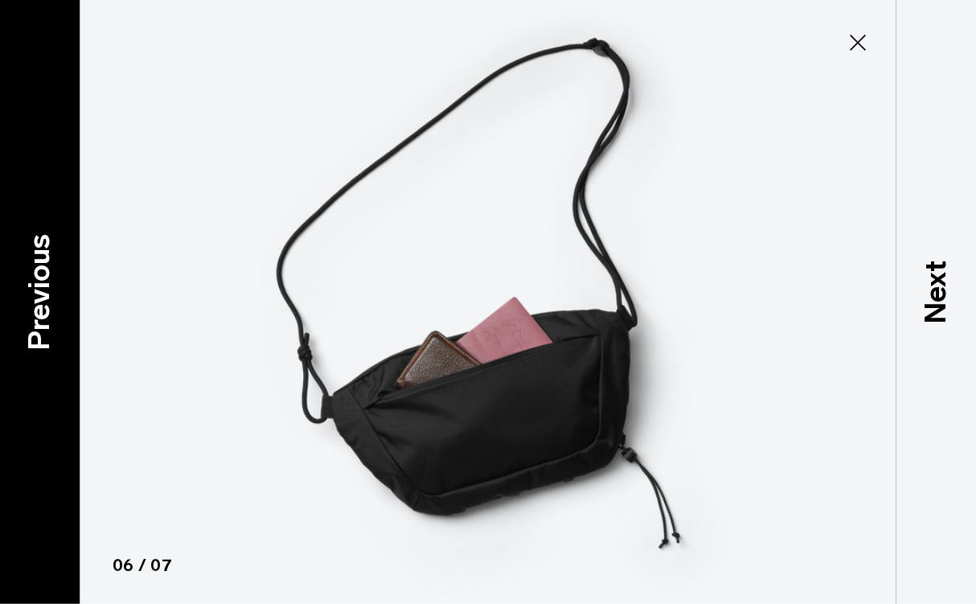
click at [39, 292] on p "Previous" at bounding box center [39, 292] width 43 height 117
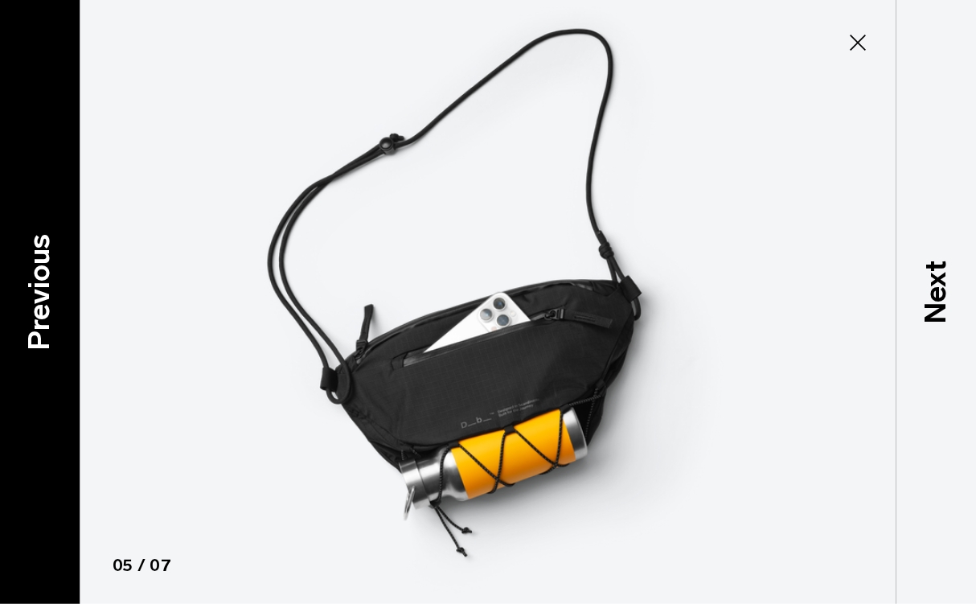
click at [39, 292] on p "Previous" at bounding box center [39, 292] width 43 height 117
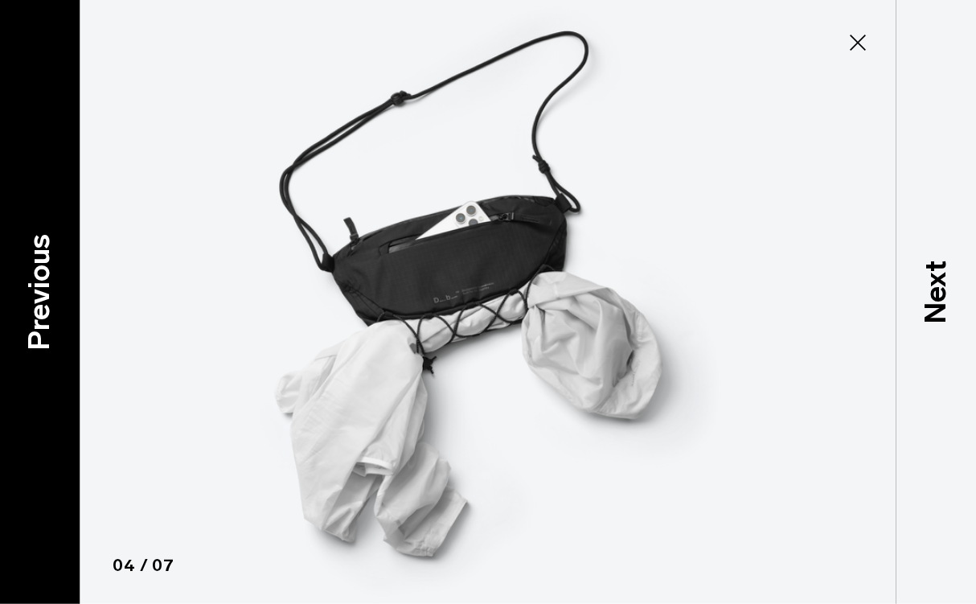
click at [39, 292] on p "Previous" at bounding box center [39, 292] width 43 height 117
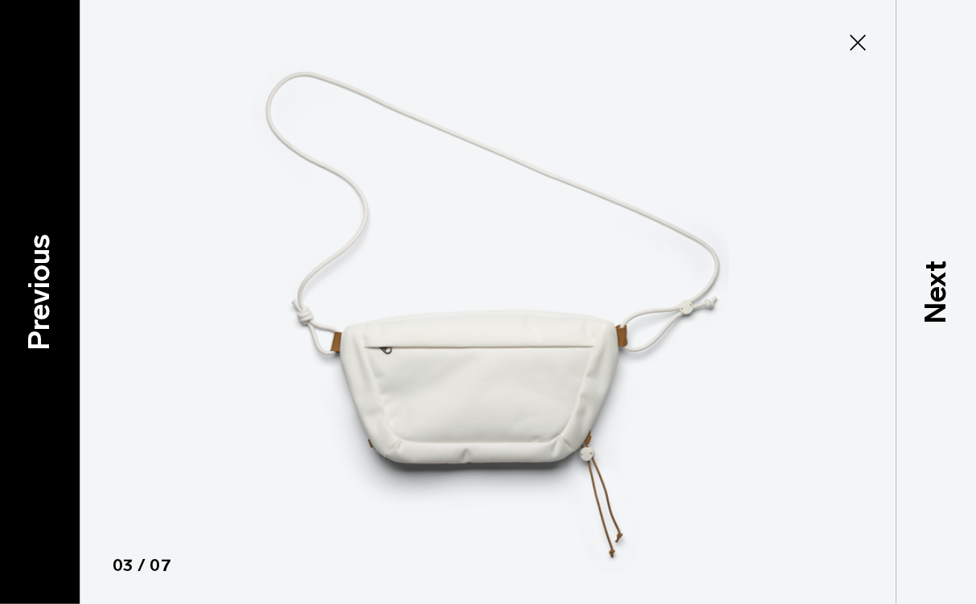
click at [39, 292] on p "Previous" at bounding box center [39, 292] width 43 height 117
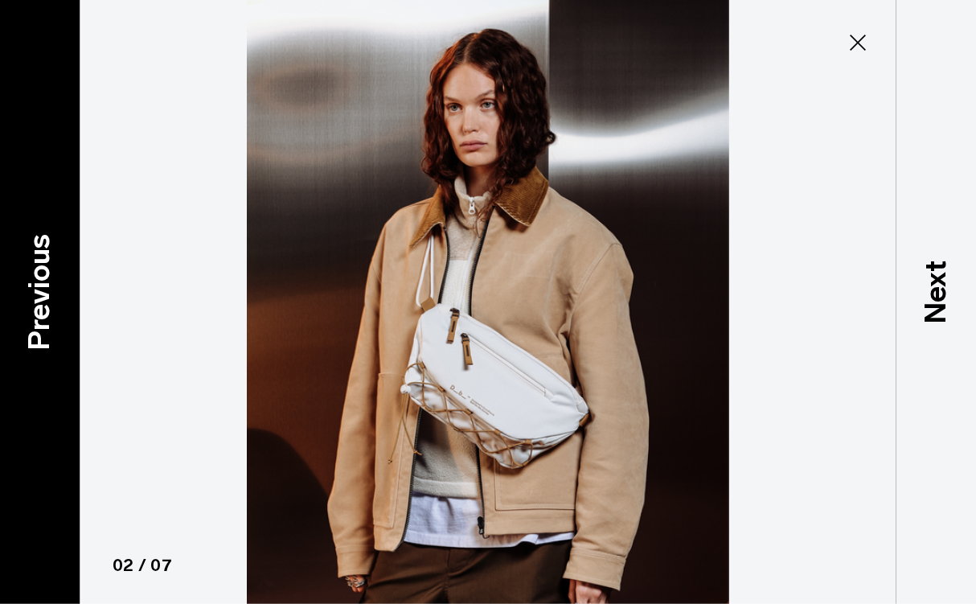
click at [39, 292] on p "Previous" at bounding box center [39, 292] width 43 height 117
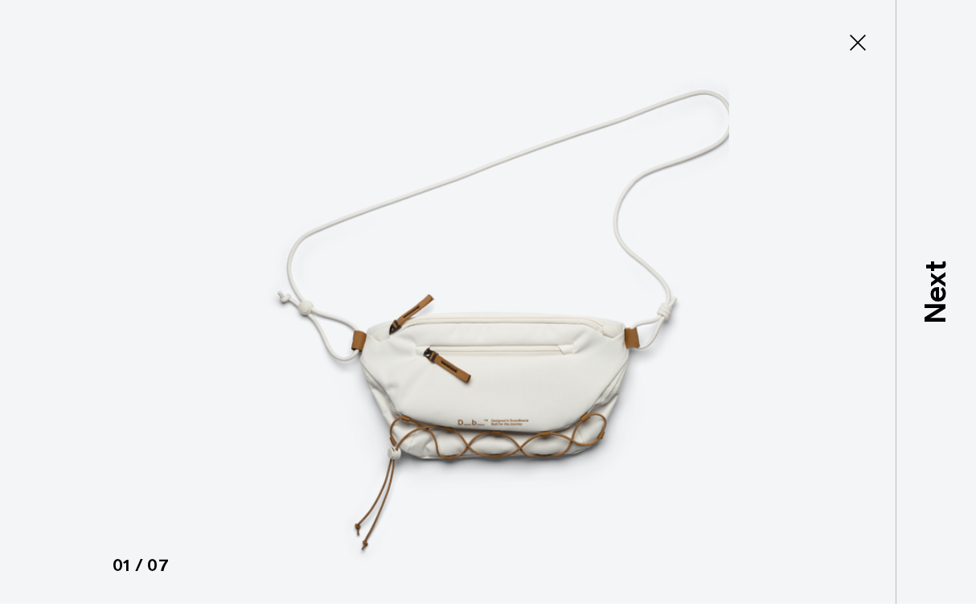
click at [861, 43] on icon at bounding box center [858, 43] width 26 height 26
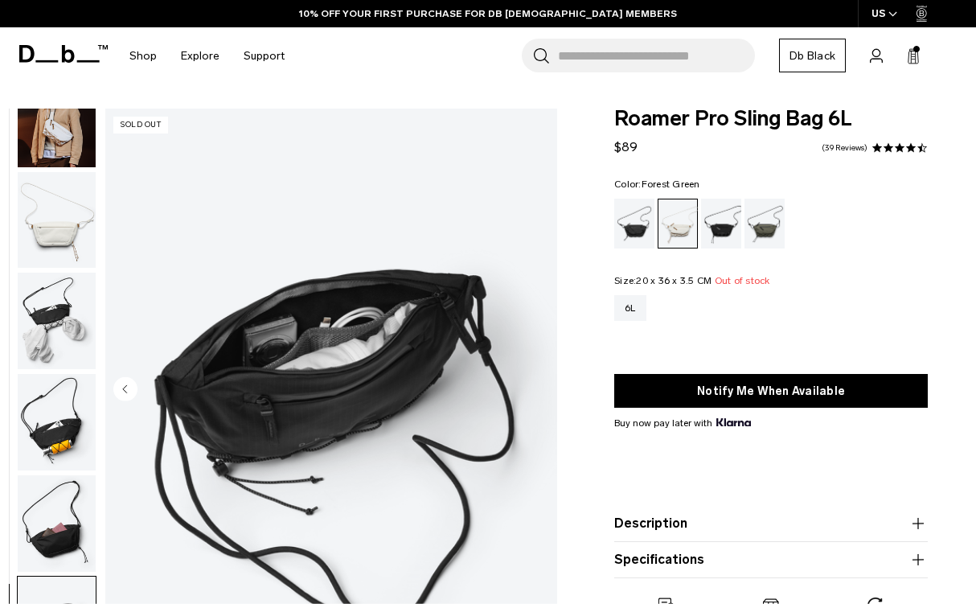
click at [759, 209] on div "Forest Green" at bounding box center [765, 224] width 41 height 50
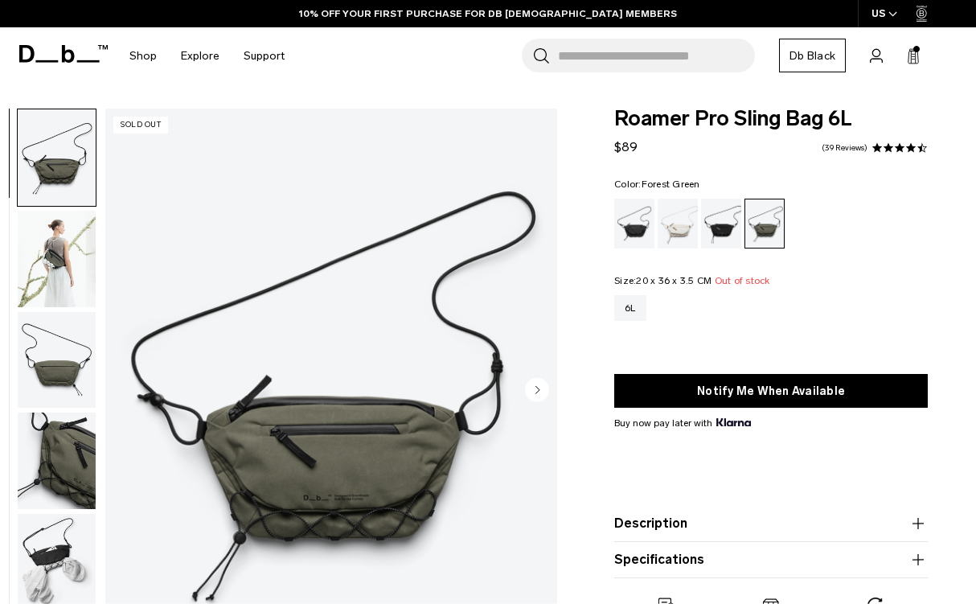
click at [543, 388] on circle "Next slide" at bounding box center [537, 389] width 24 height 24
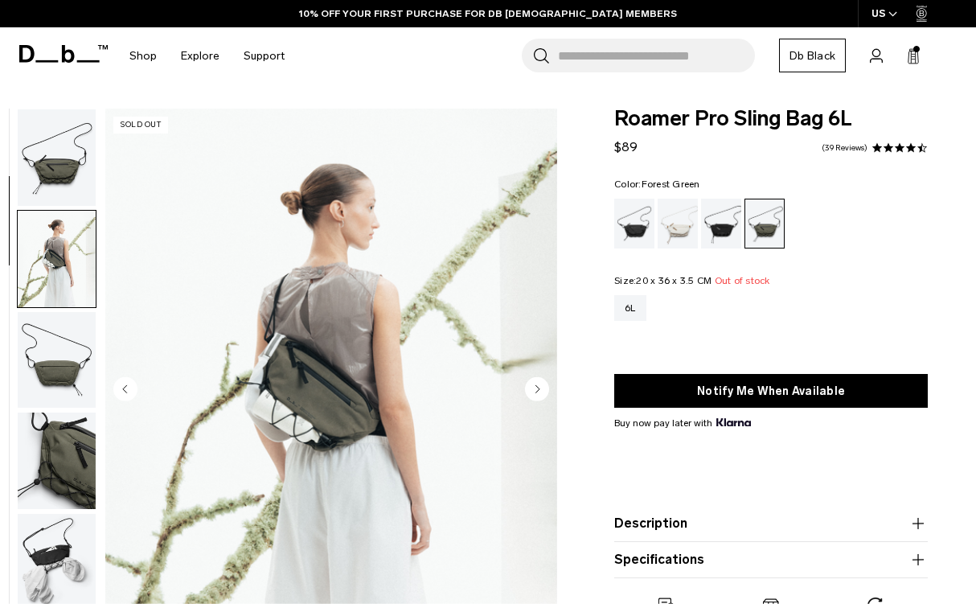
scroll to position [102, 0]
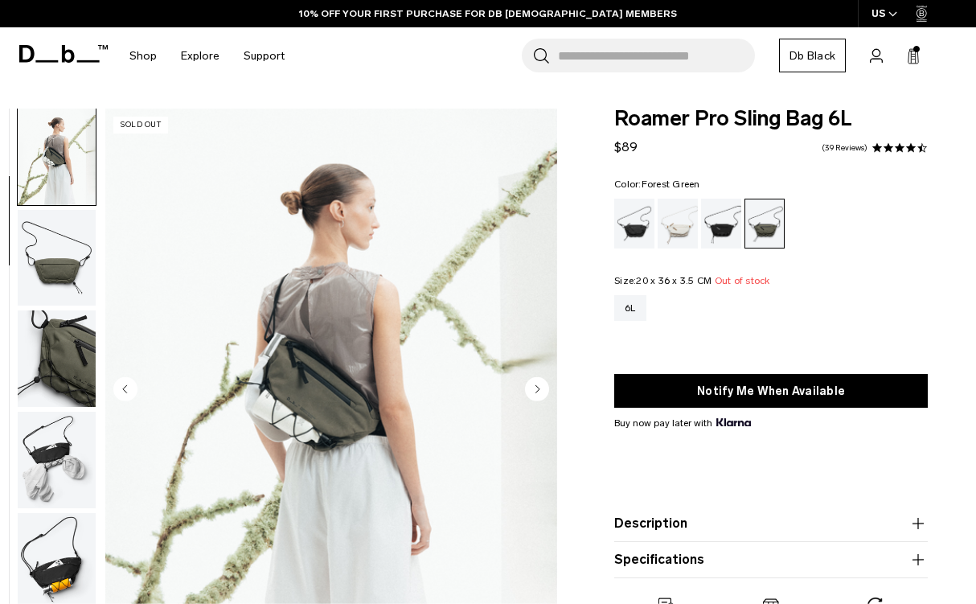
click at [543, 388] on circle "Next slide" at bounding box center [537, 389] width 24 height 24
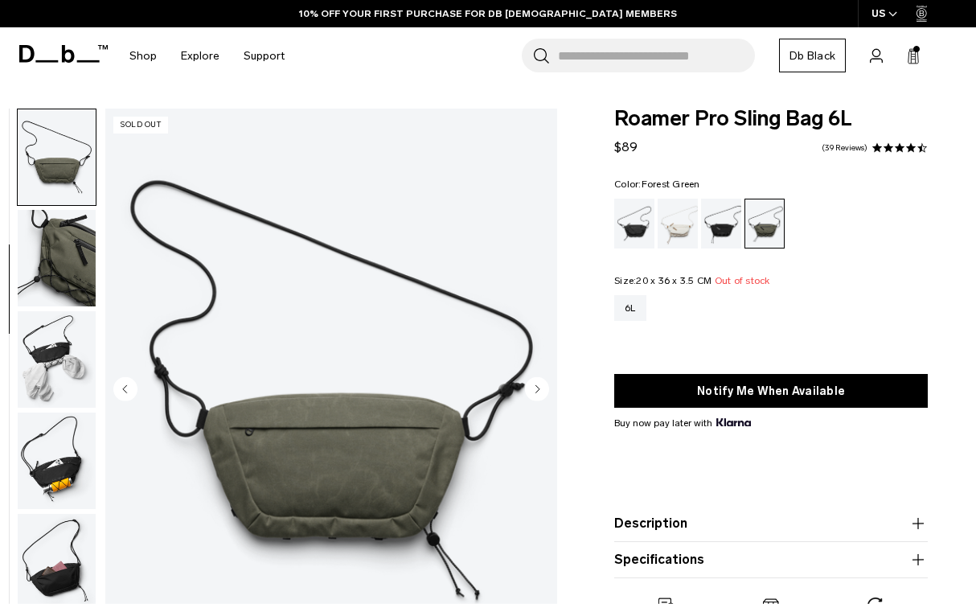
scroll to position [205, 0]
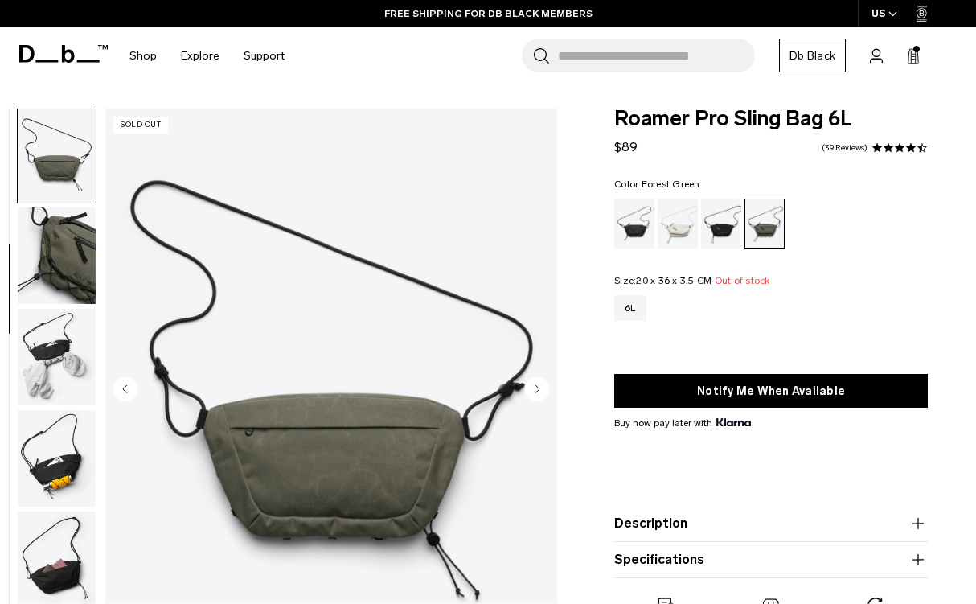
click at [543, 388] on circle "Next slide" at bounding box center [537, 389] width 24 height 24
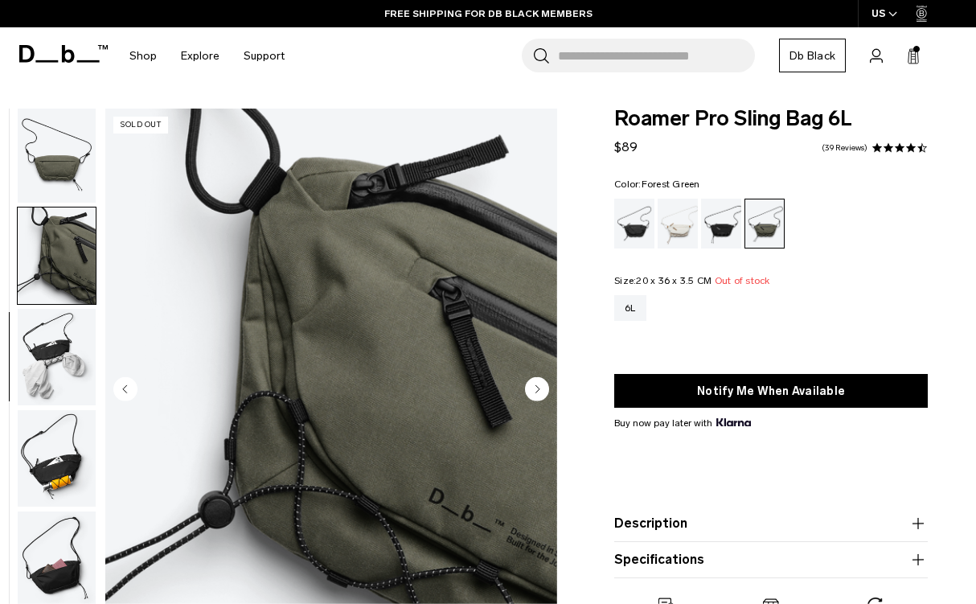
scroll to position [251, 0]
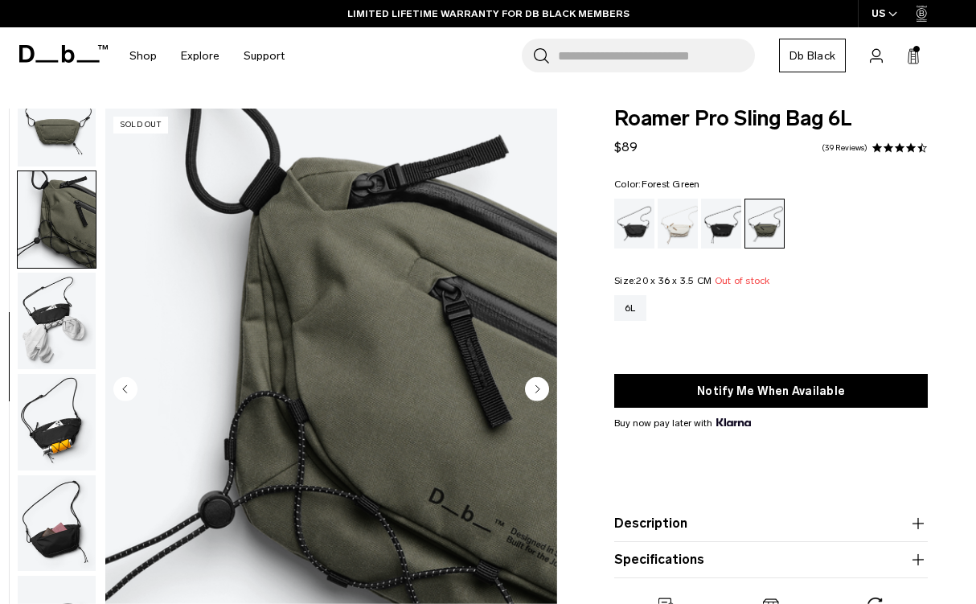
click at [543, 388] on circle "Next slide" at bounding box center [537, 389] width 24 height 24
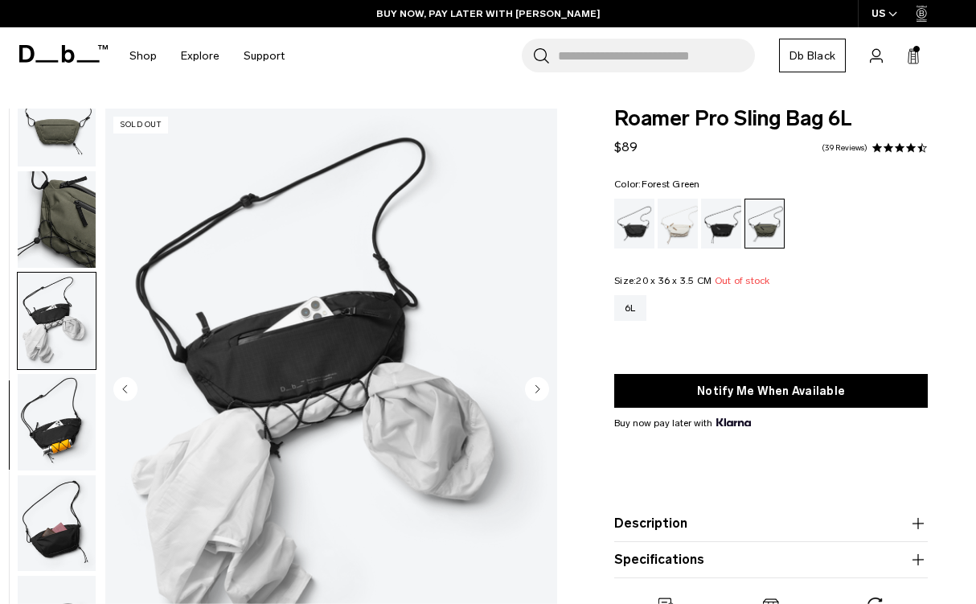
click at [543, 388] on circle "Next slide" at bounding box center [537, 389] width 24 height 24
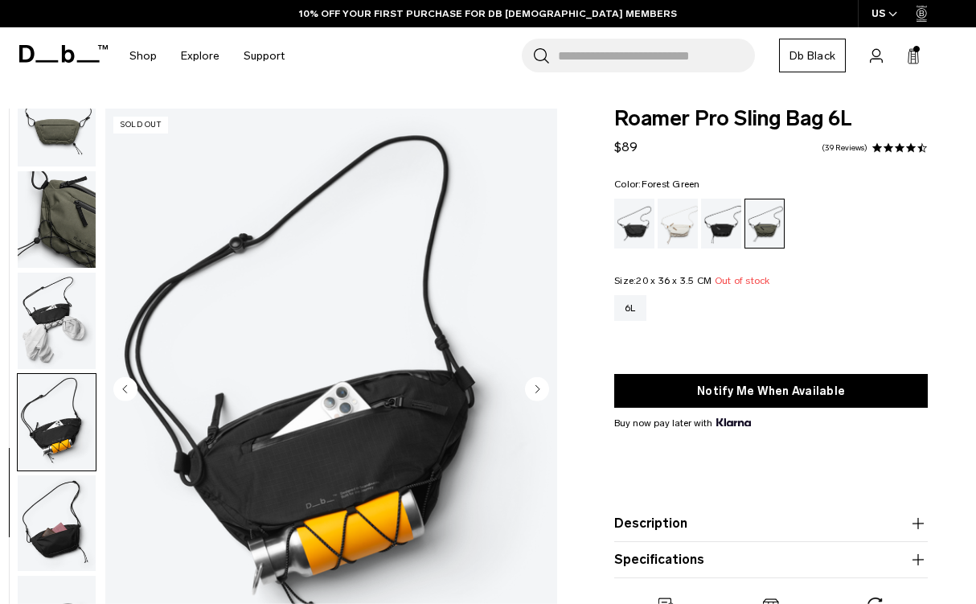
click at [543, 388] on circle "Next slide" at bounding box center [537, 389] width 24 height 24
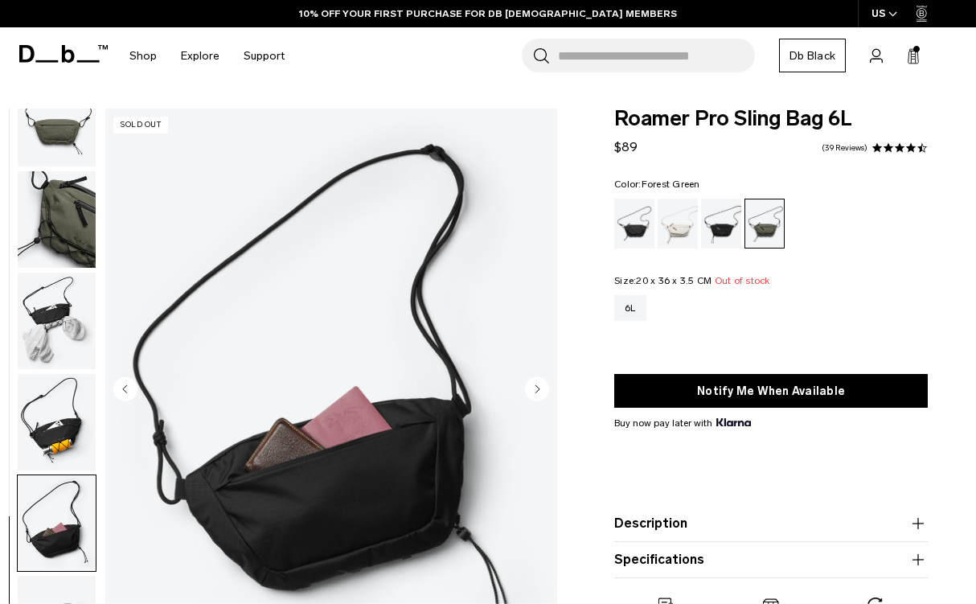
click at [543, 388] on circle "Next slide" at bounding box center [537, 389] width 24 height 24
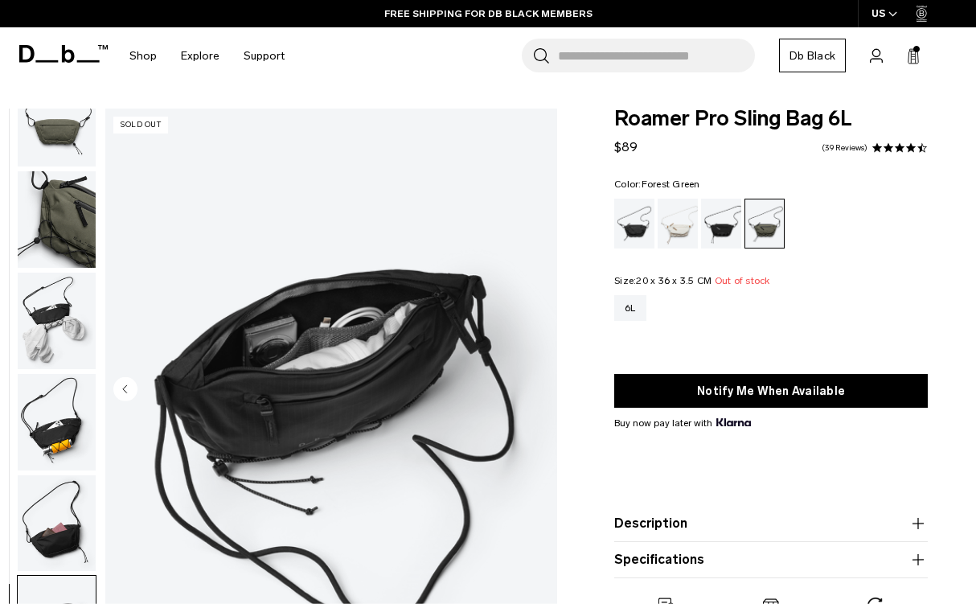
click at [543, 388] on img "8 / 8" at bounding box center [331, 391] width 452 height 565
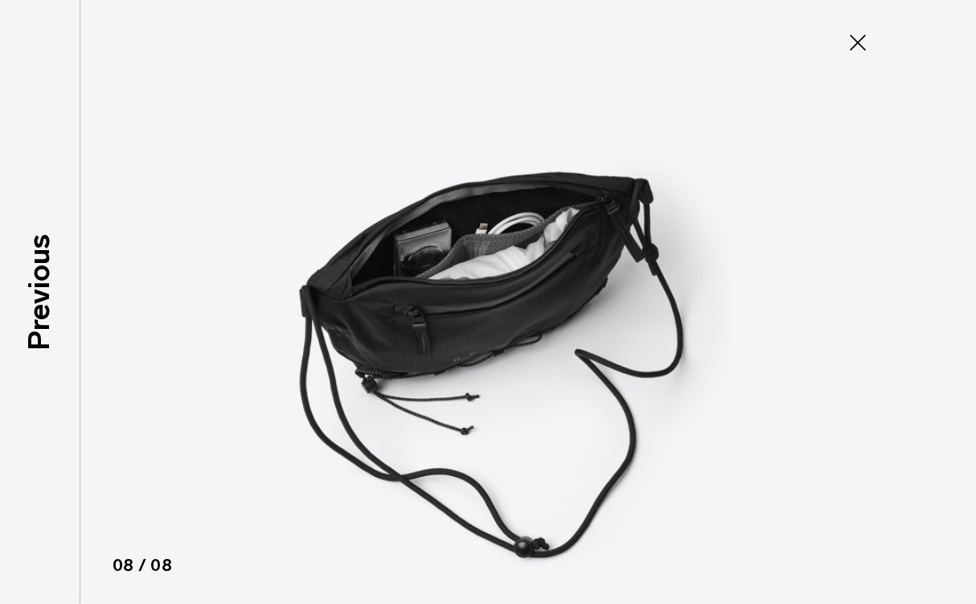
click at [853, 46] on icon at bounding box center [858, 43] width 26 height 26
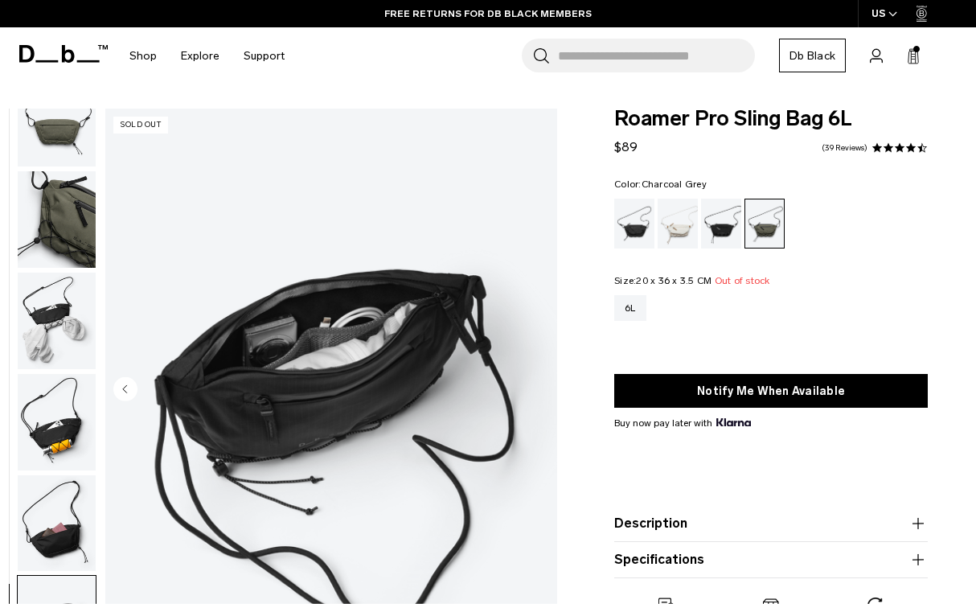
click at [718, 224] on div "Charcoal Grey" at bounding box center [721, 224] width 41 height 50
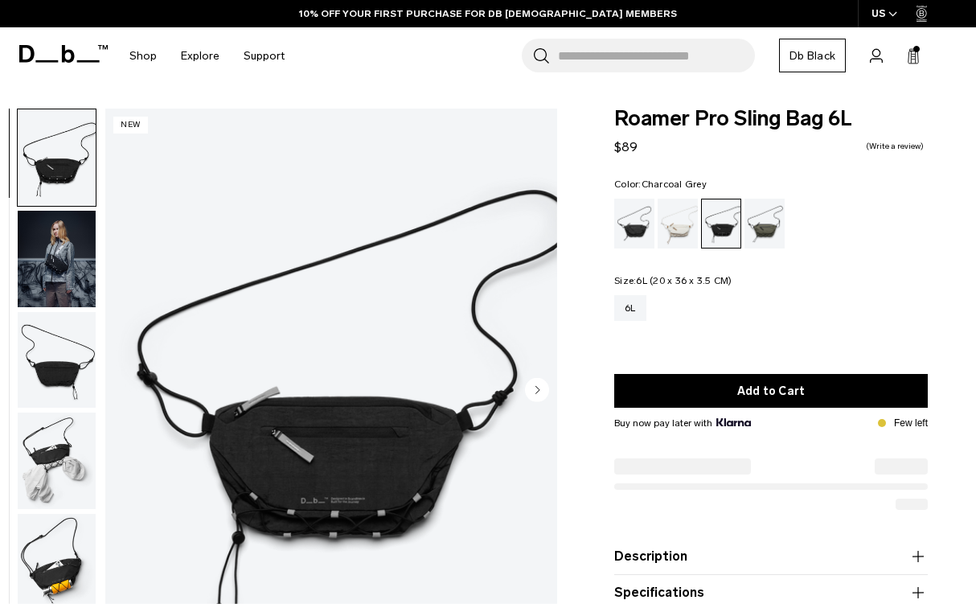
click at [632, 311] on div "6L" at bounding box center [630, 308] width 32 height 26
click at [527, 387] on circle "Next slide" at bounding box center [537, 389] width 24 height 24
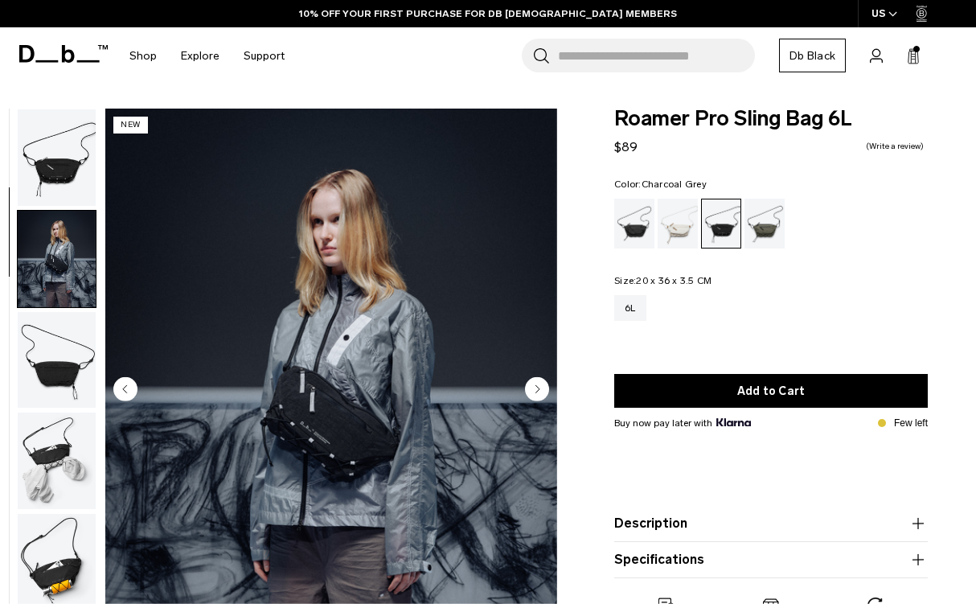
scroll to position [102, 0]
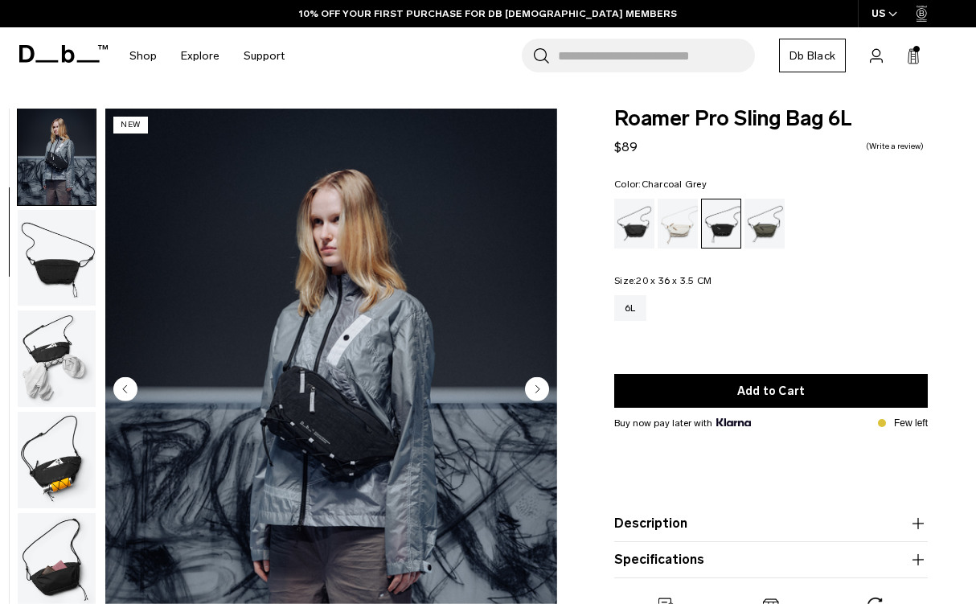
click at [527, 387] on circle "Next slide" at bounding box center [537, 389] width 24 height 24
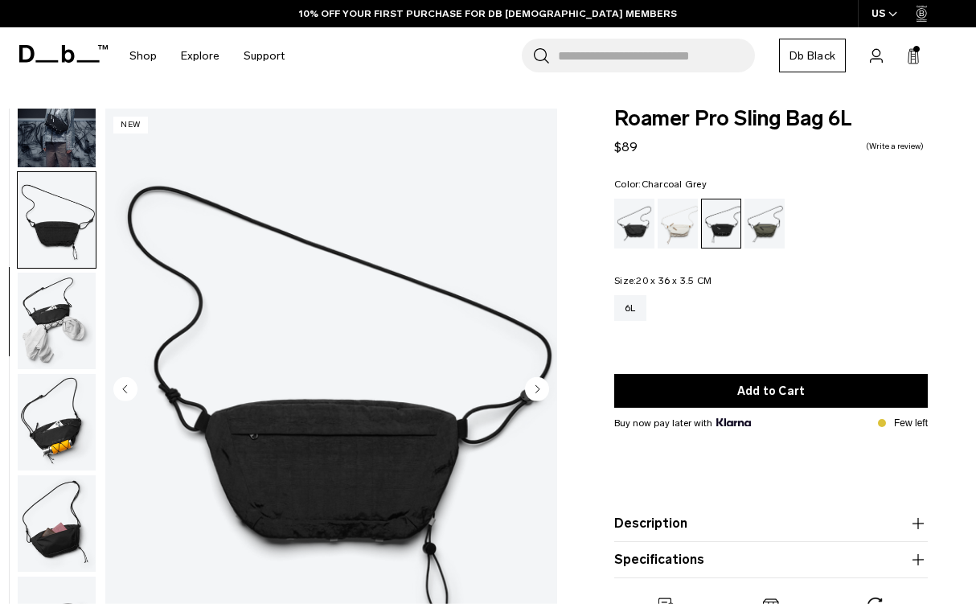
click at [527, 387] on circle "Next slide" at bounding box center [537, 389] width 24 height 24
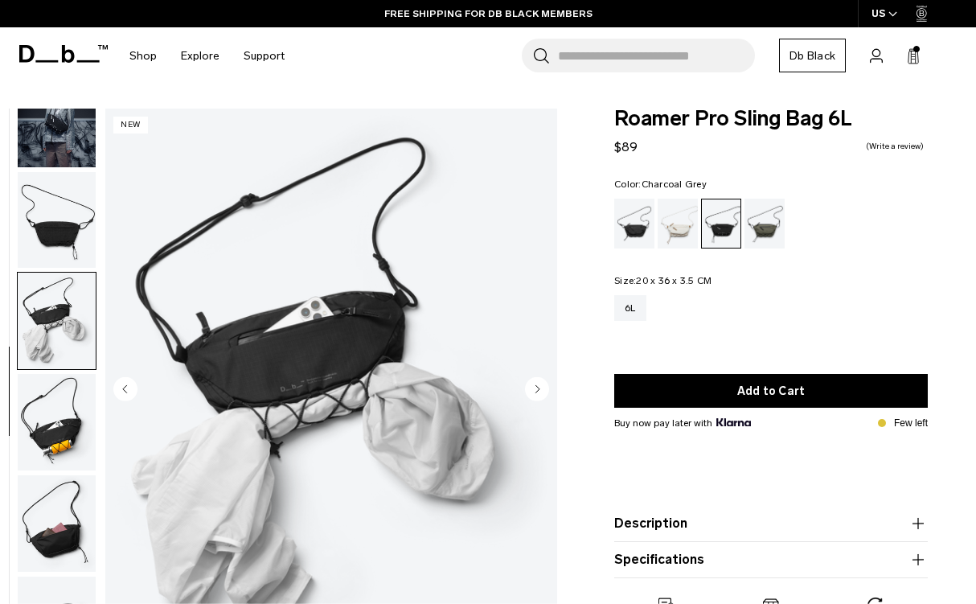
click at [527, 387] on circle "Next slide" at bounding box center [537, 389] width 24 height 24
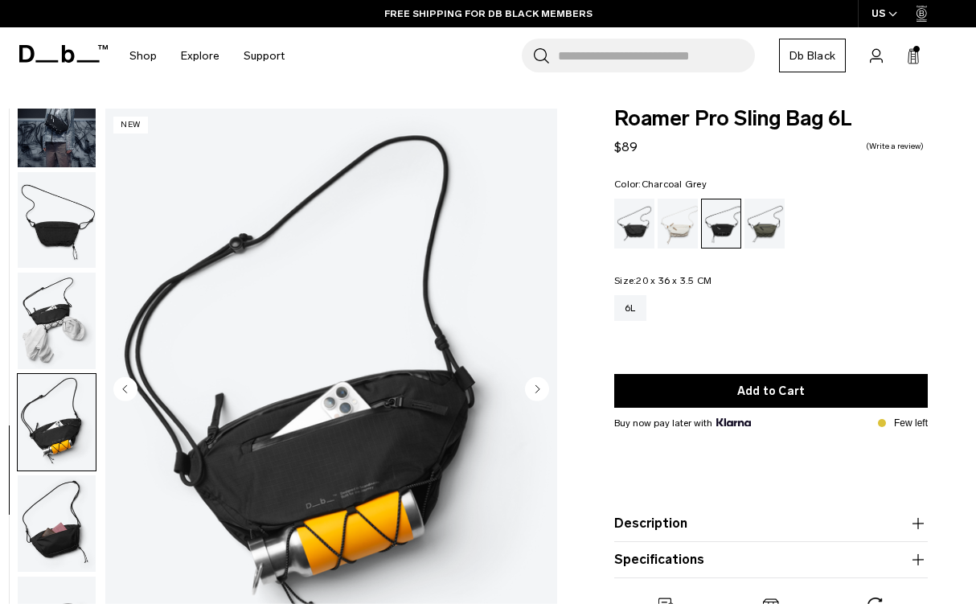
click at [527, 387] on circle "Next slide" at bounding box center [537, 389] width 24 height 24
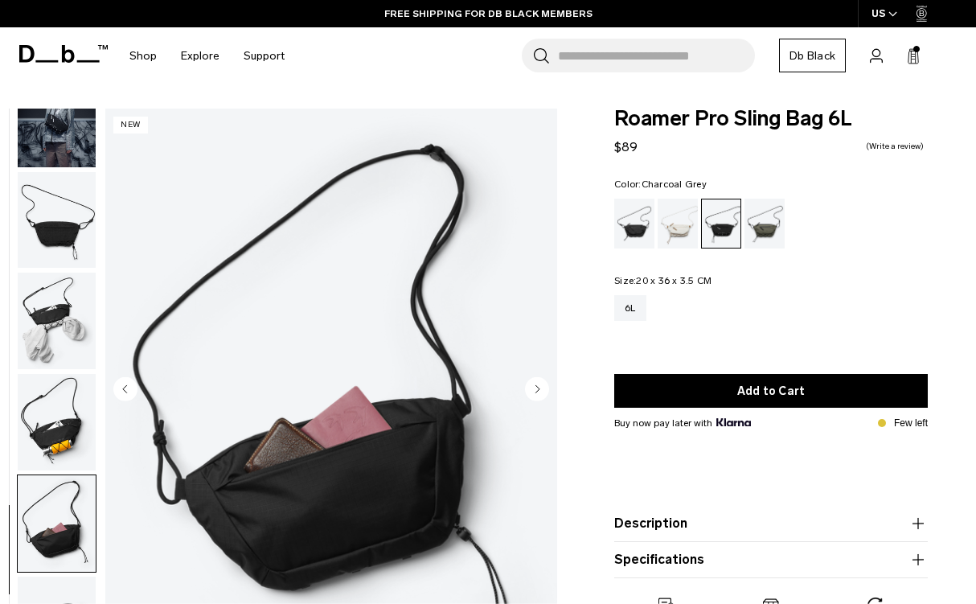
click at [527, 387] on circle "Next slide" at bounding box center [537, 389] width 24 height 24
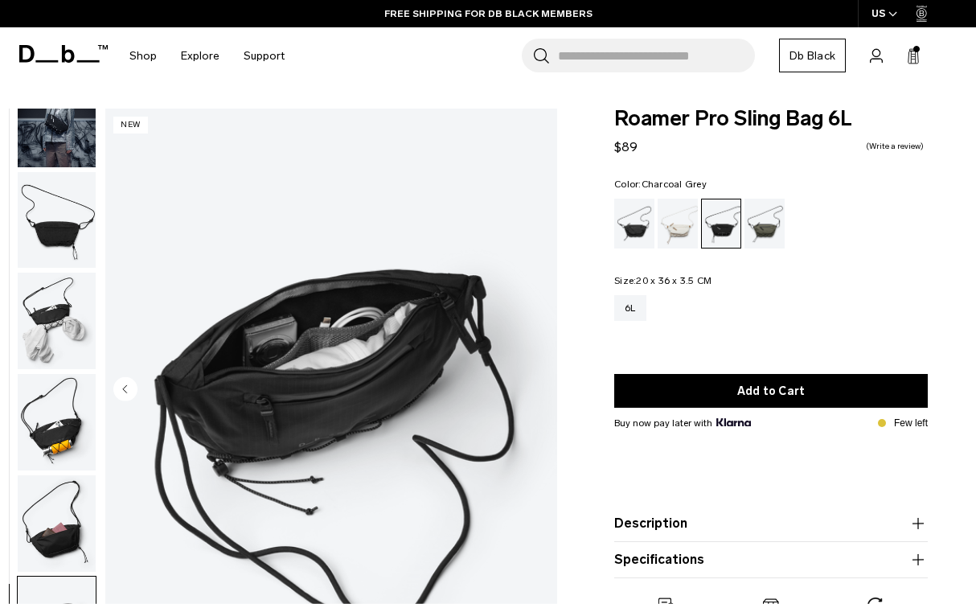
click at [527, 387] on img "7 / 7" at bounding box center [331, 391] width 452 height 565
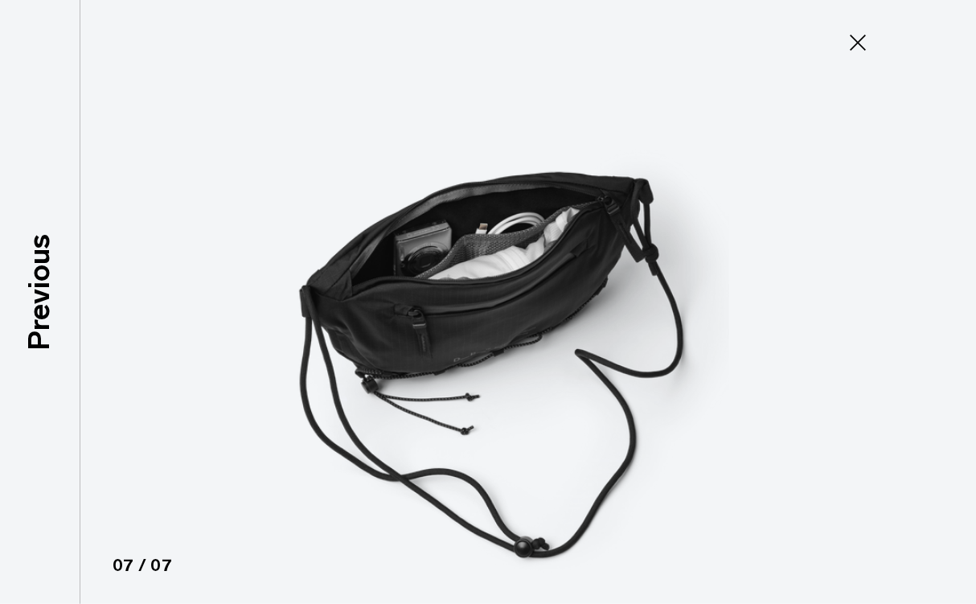
click at [862, 37] on icon at bounding box center [858, 43] width 26 height 26
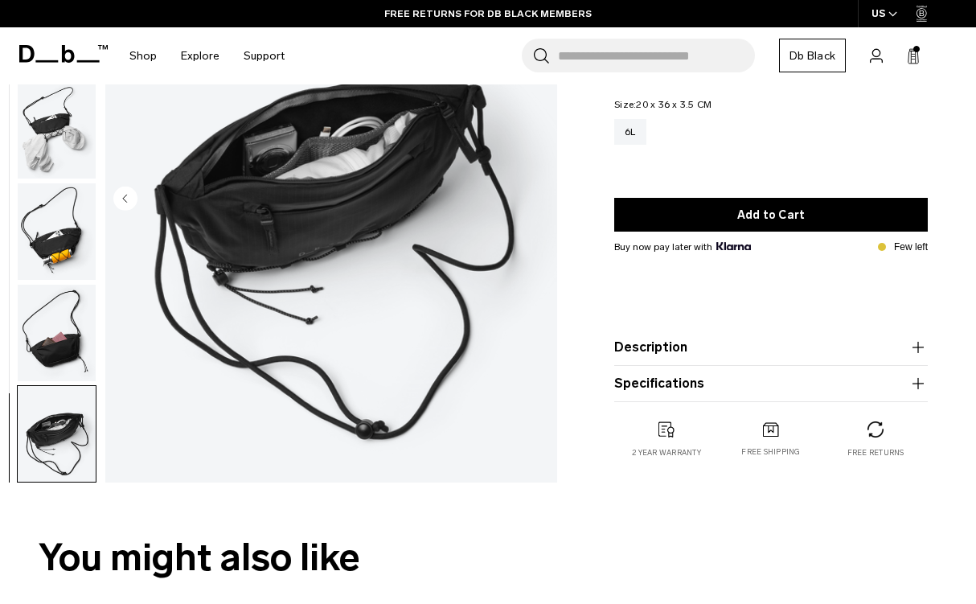
scroll to position [191, 0]
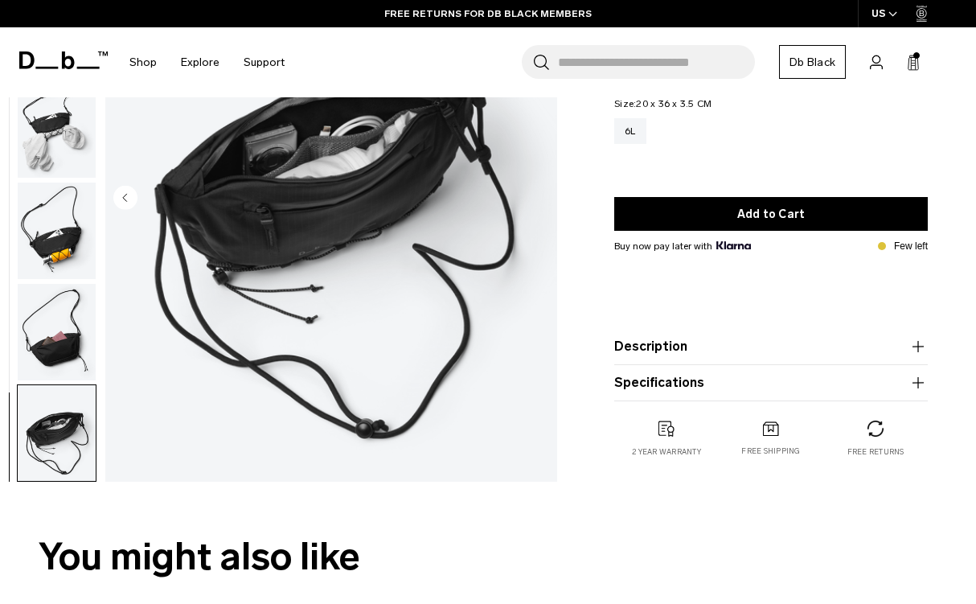
click at [733, 353] on button "Description" at bounding box center [771, 346] width 314 height 19
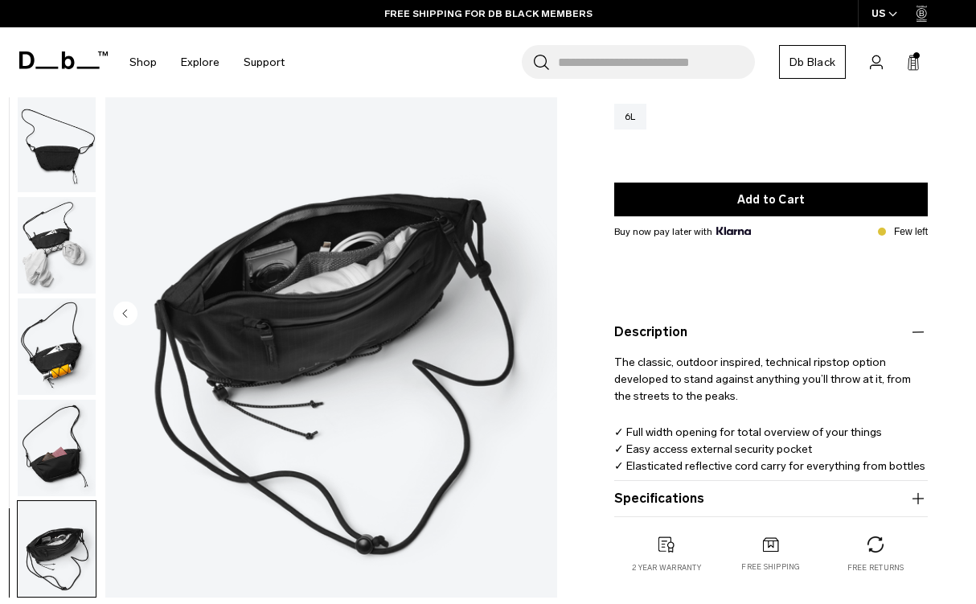
click at [724, 492] on button "Specifications" at bounding box center [771, 498] width 314 height 19
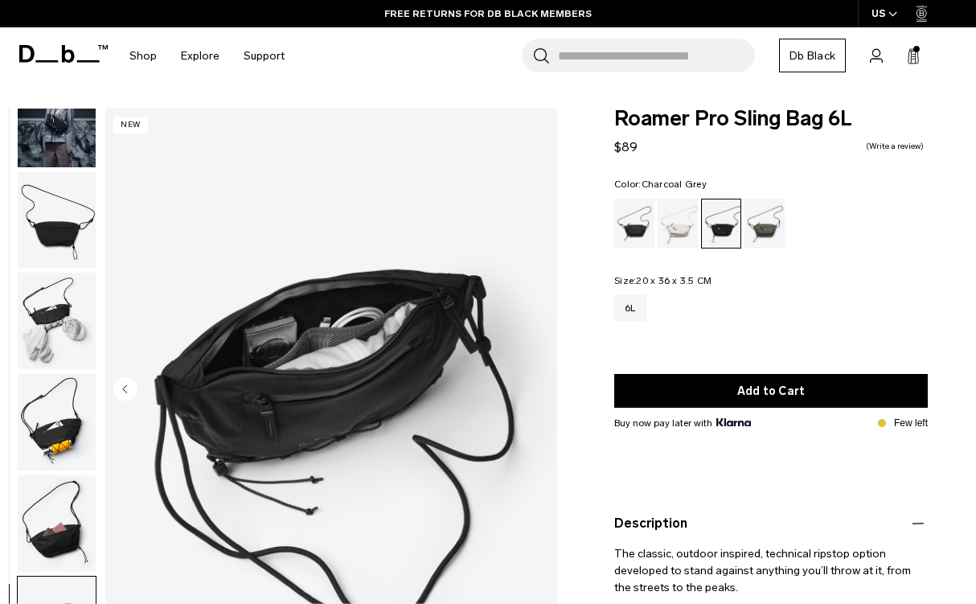
scroll to position [0, 0]
click at [42, 9] on div "LIMITED LIFETIME WARRANTY FOR DB BLACK MEMBERS" at bounding box center [488, 13] width 976 height 27
